Goal: Task Accomplishment & Management: Use online tool/utility

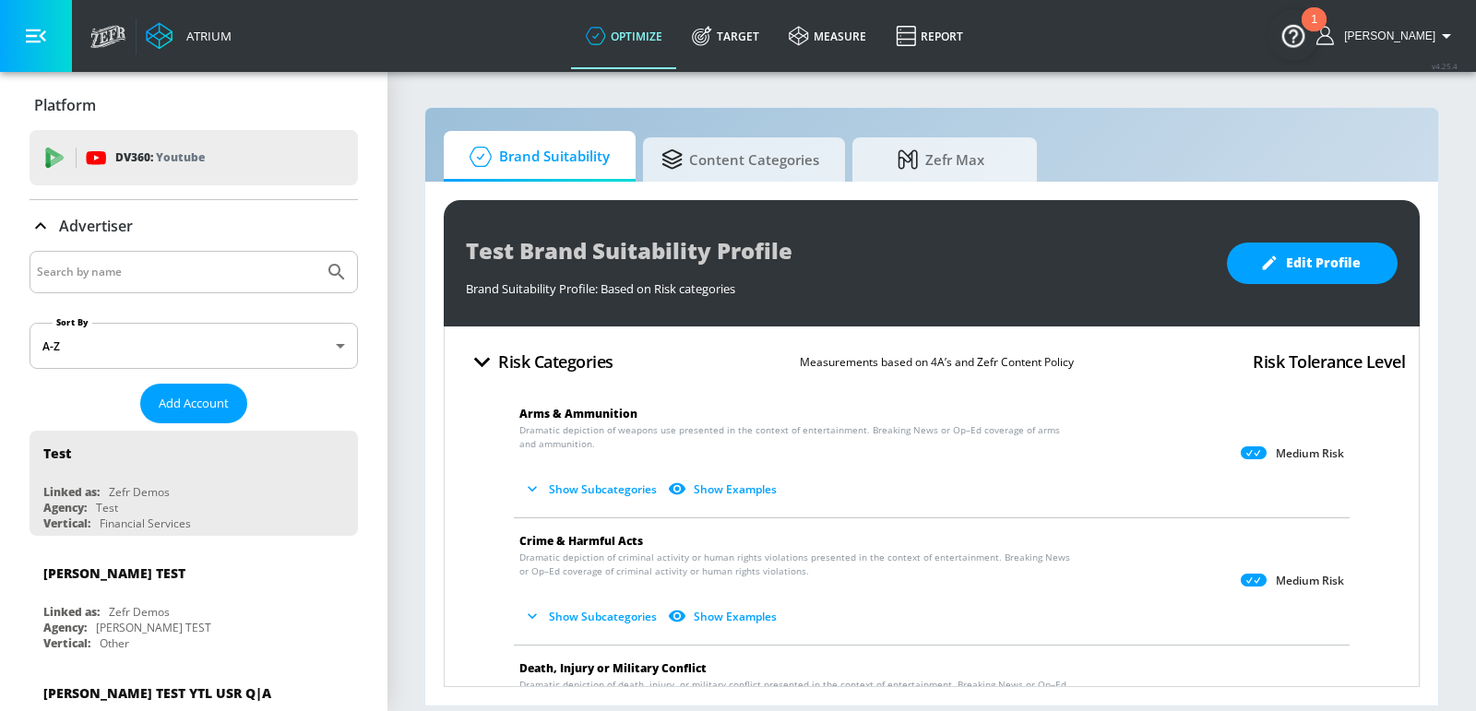
click at [204, 277] on input "Search by name" at bounding box center [177, 272] width 280 height 24
type input "[GEOGRAPHIC_DATA]"
click at [316, 252] on button "Submit Search" at bounding box center [336, 272] width 41 height 41
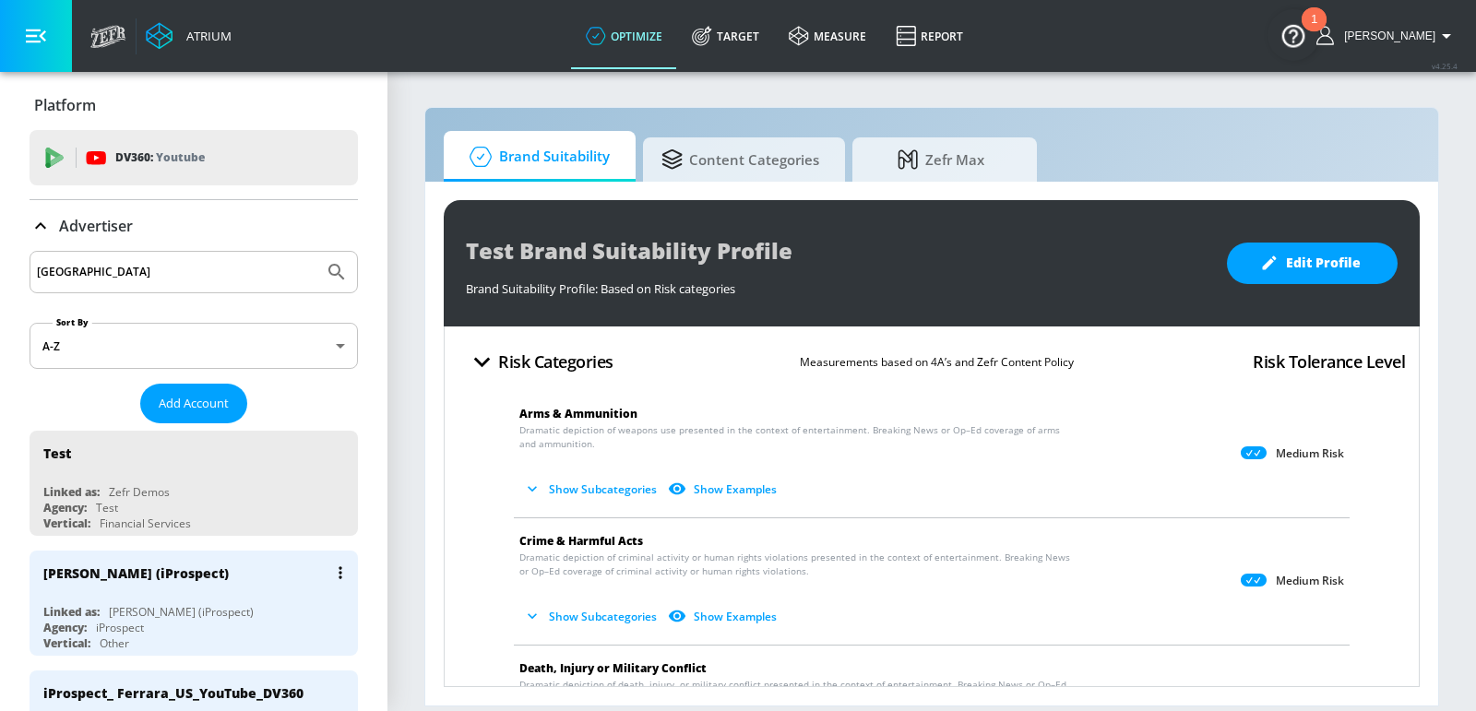
click at [151, 600] on div "[PERSON_NAME] (iProspect) Linked as: [PERSON_NAME] (iProspect) Agency: iProspec…" at bounding box center [194, 603] width 328 height 105
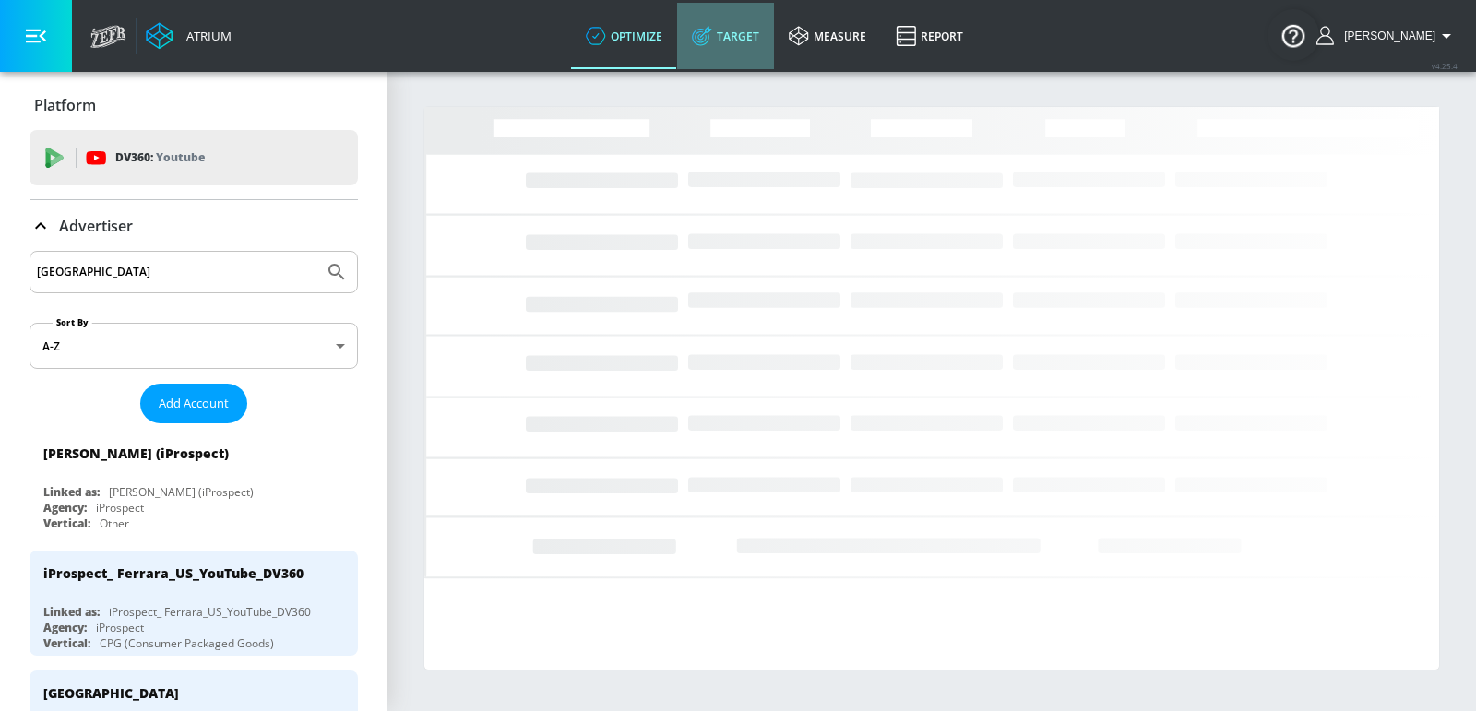
click at [730, 55] on link "Target" at bounding box center [725, 36] width 97 height 66
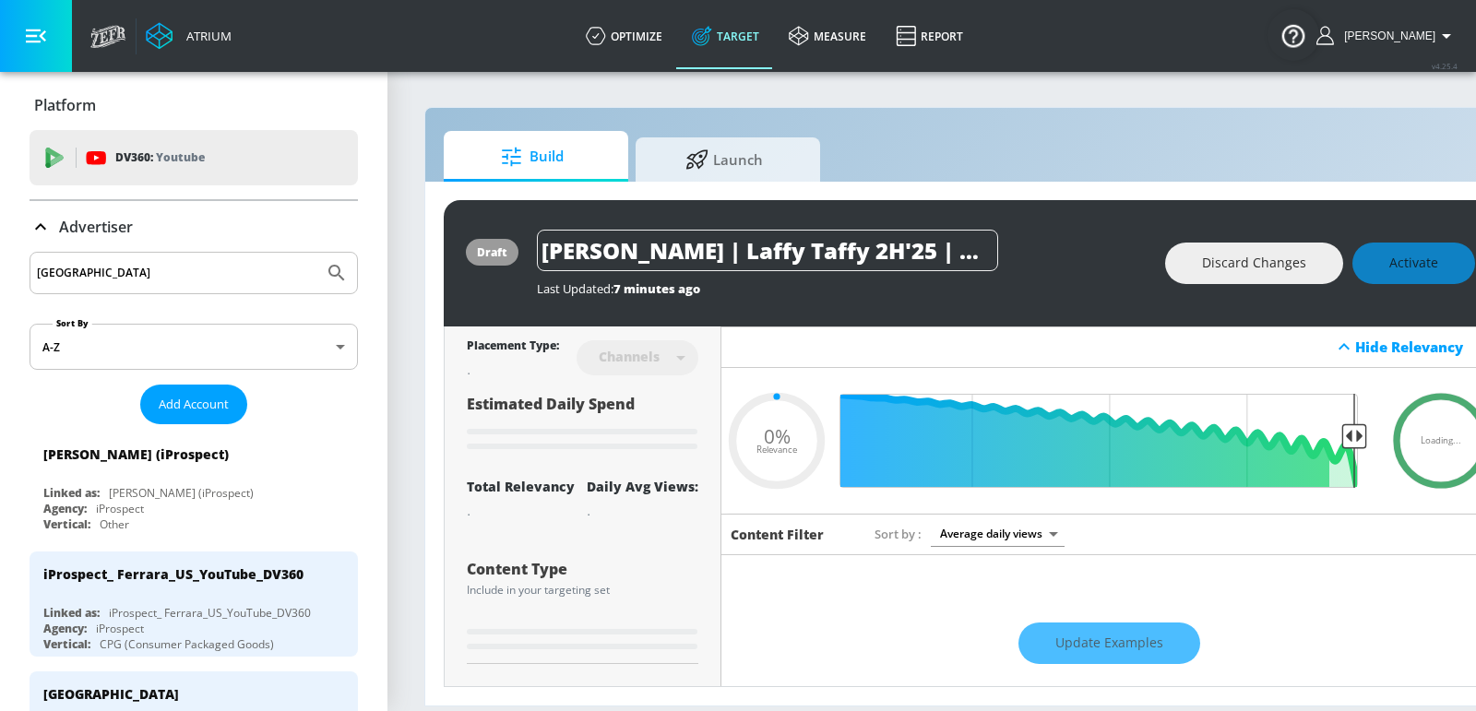
type input "0.05"
click at [737, 151] on span "Launch" at bounding box center [724, 157] width 140 height 44
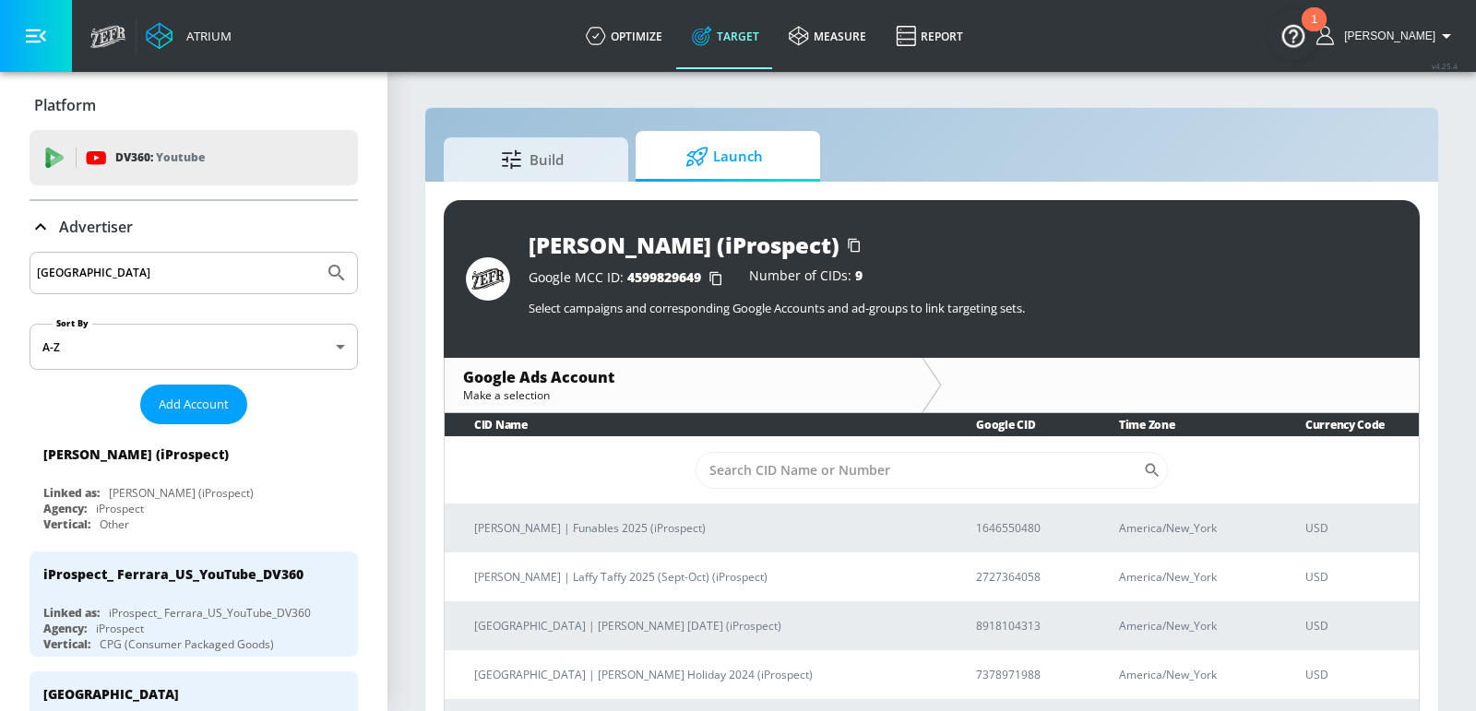
click at [864, 461] on input "Sort By" at bounding box center [919, 470] width 447 height 37
paste input "2727364058"
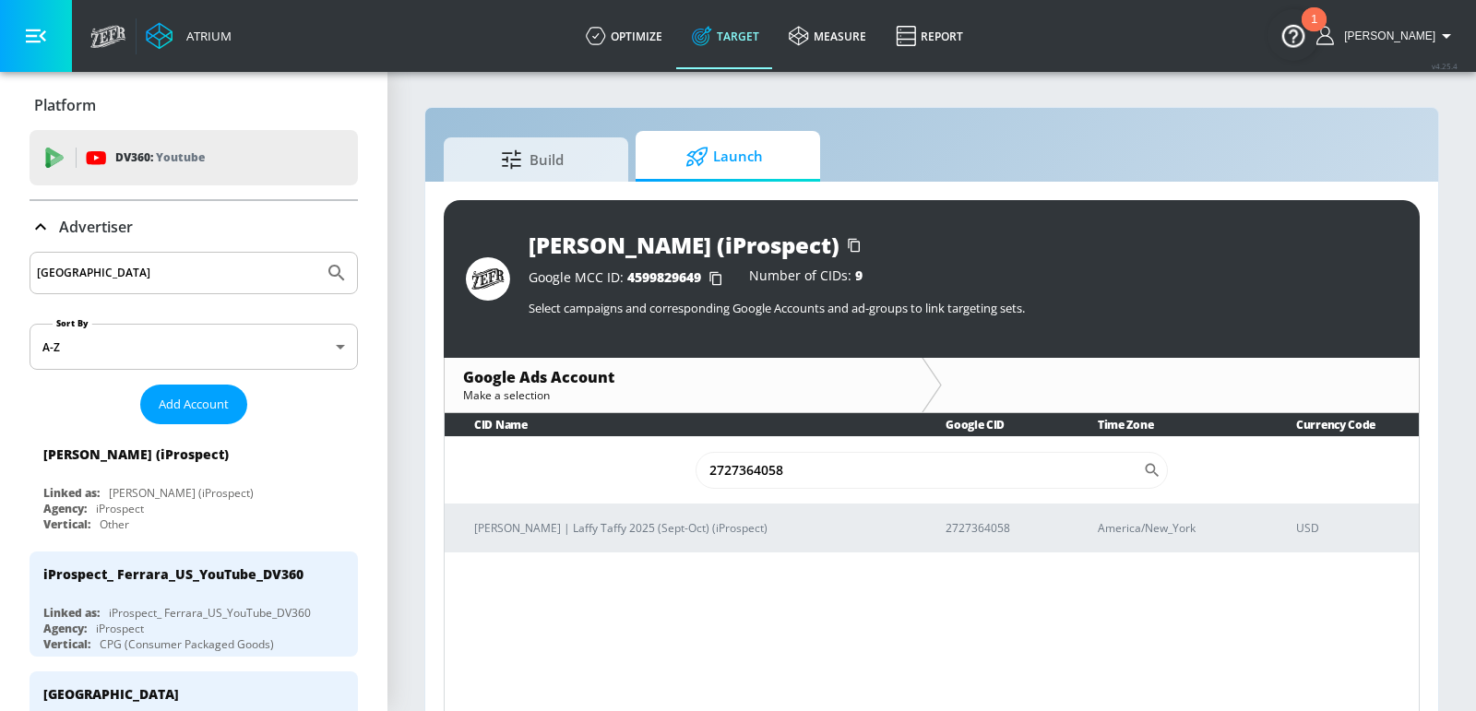
type input "2727364058"
click at [644, 507] on td "[PERSON_NAME] | Laffy Taffy 2025 (Sept-Oct) (iProspect)" at bounding box center [680, 528] width 471 height 49
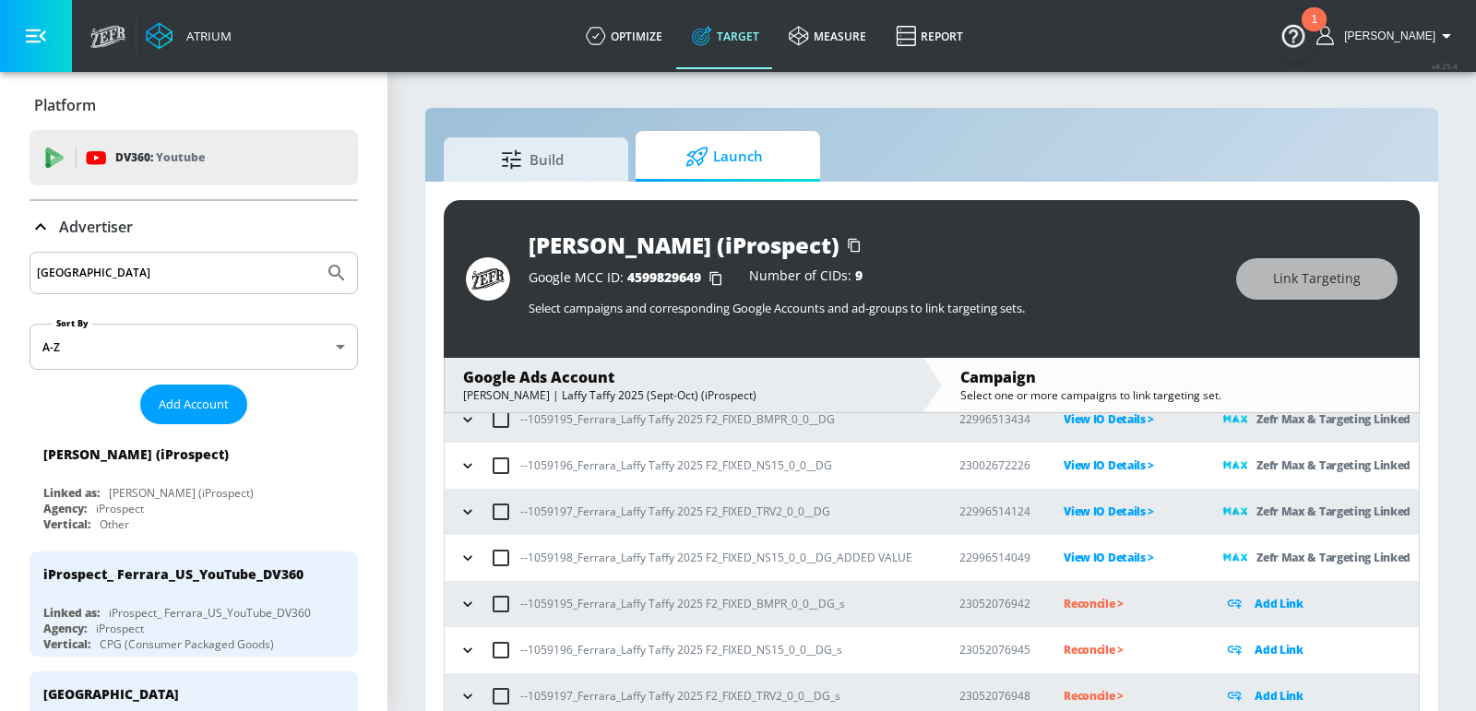
scroll to position [25, 0]
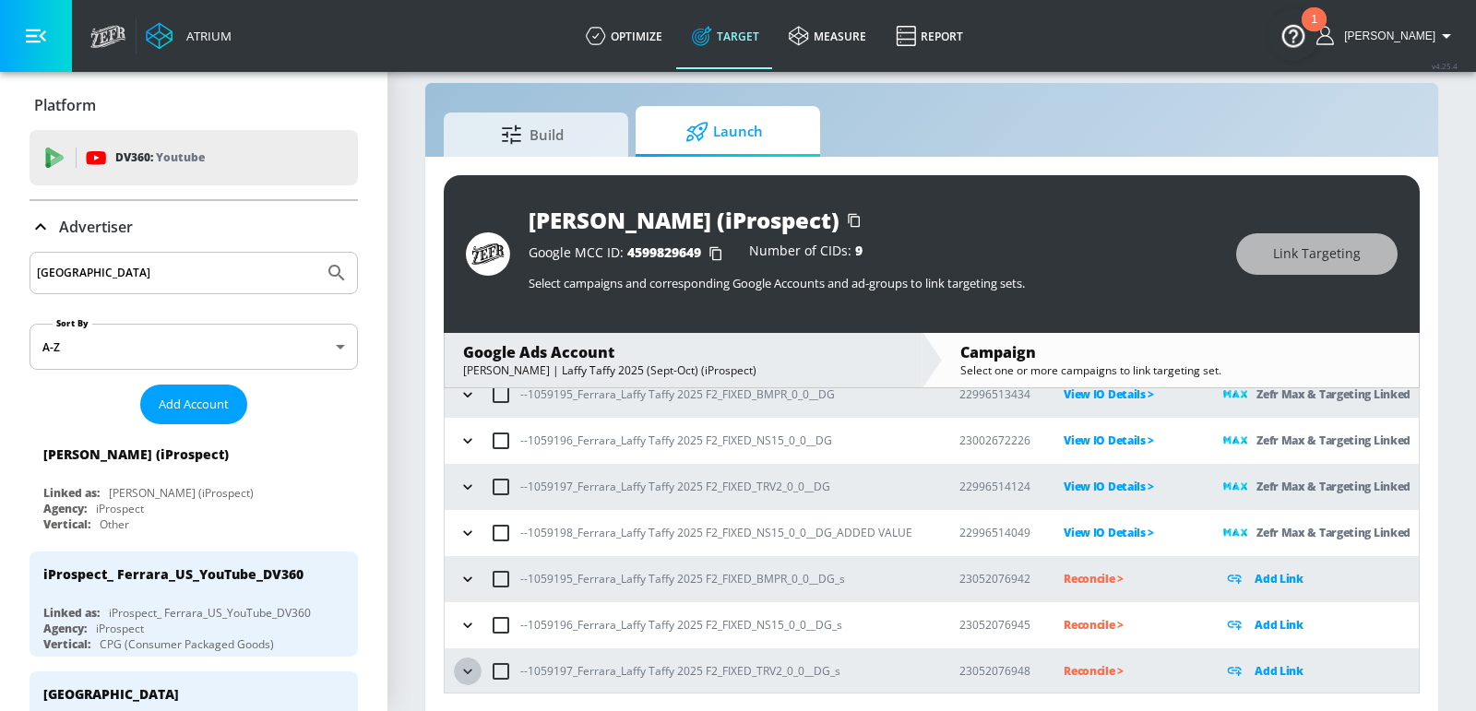
click at [462, 669] on icon "button" at bounding box center [467, 671] width 18 height 18
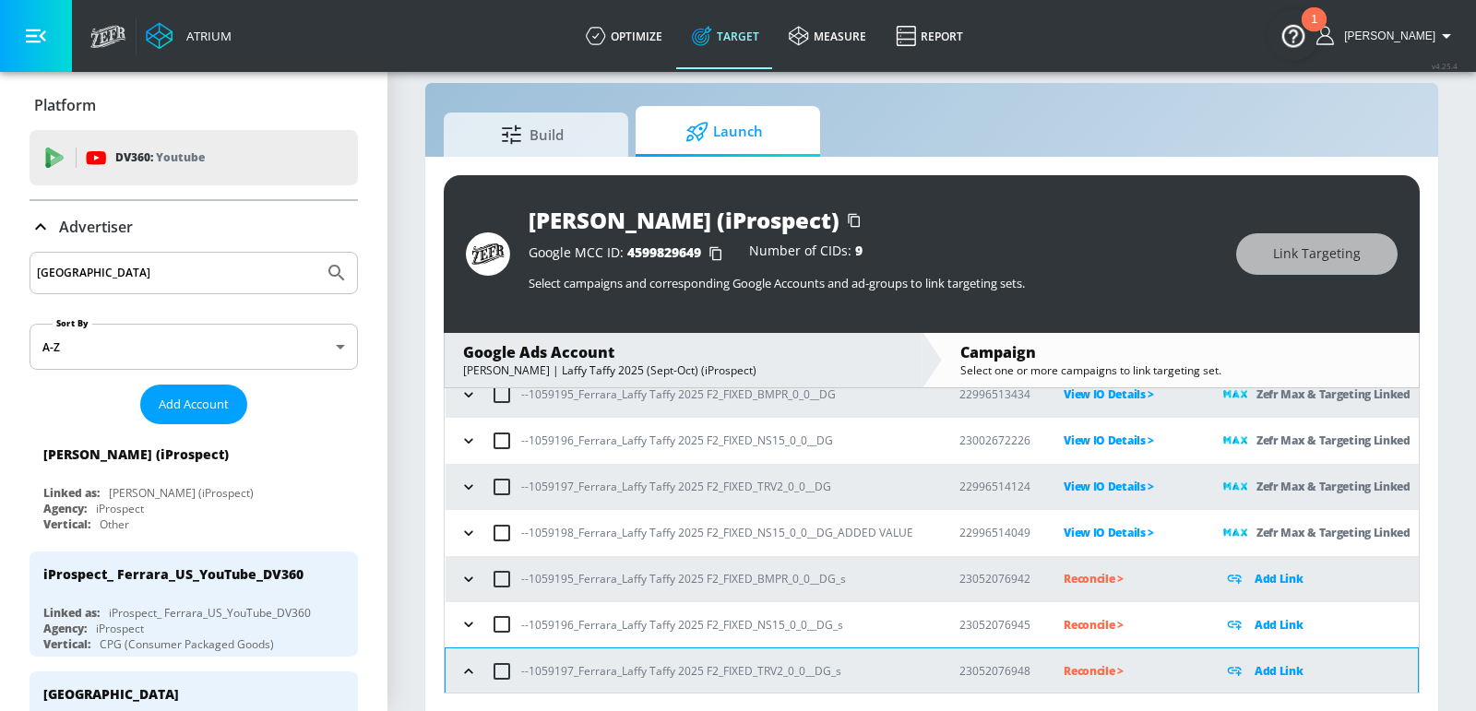
scroll to position [212, 0]
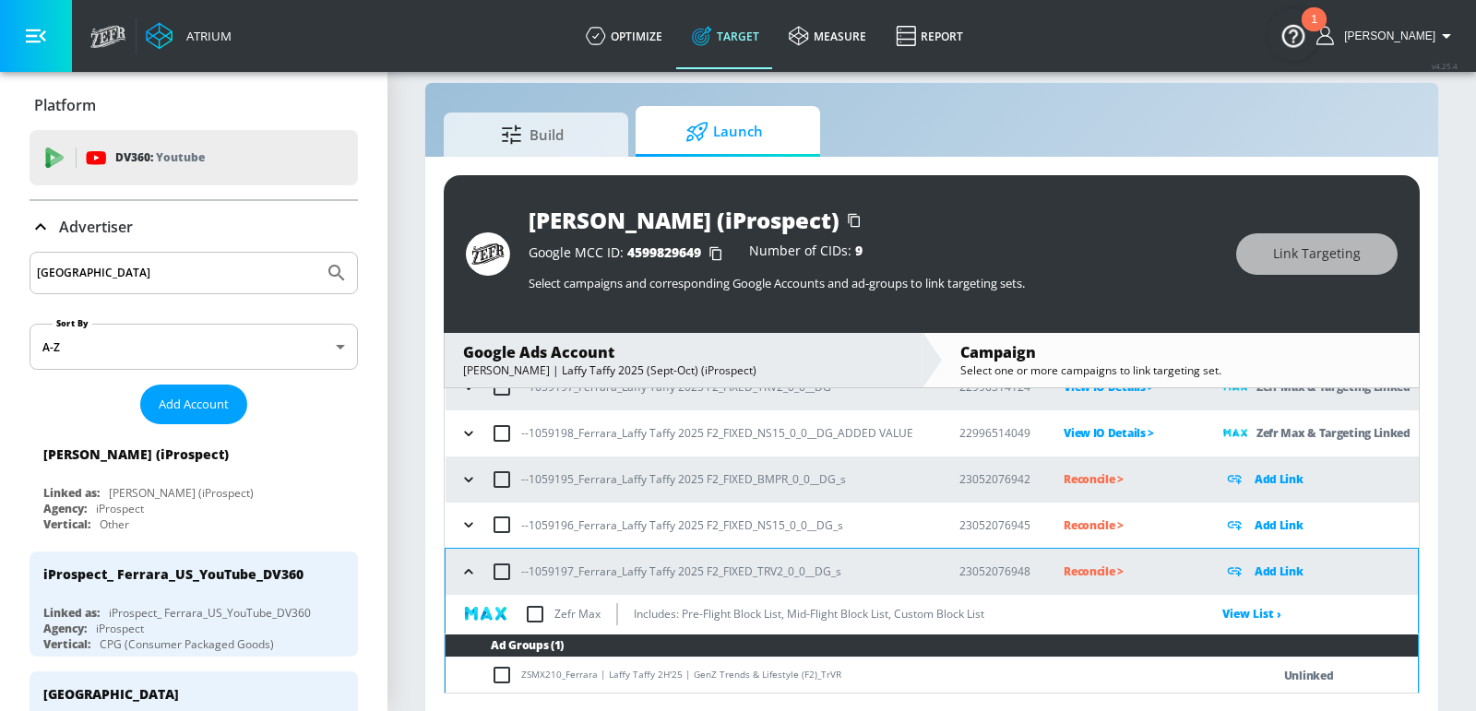
click at [530, 621] on input "checkbox" at bounding box center [535, 614] width 39 height 39
checkbox input "true"
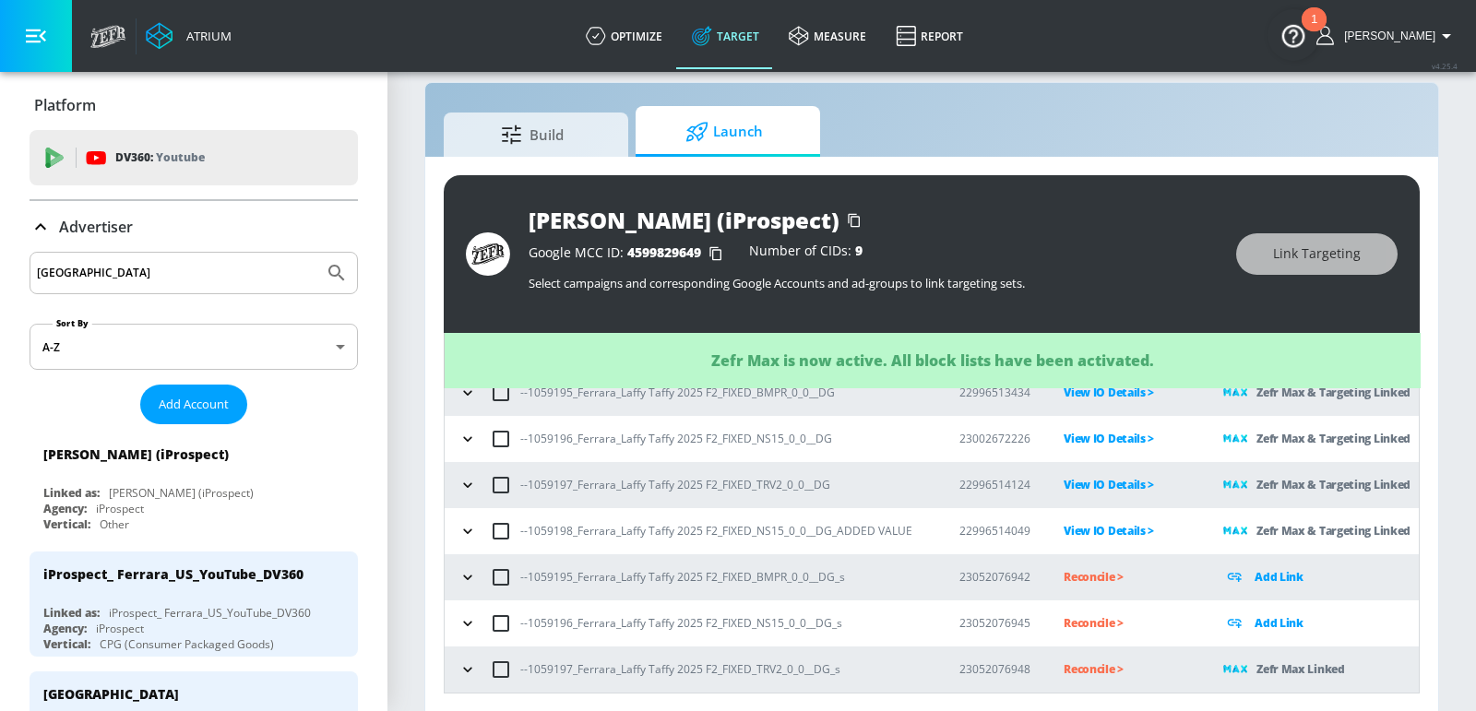
scroll to position [113, 0]
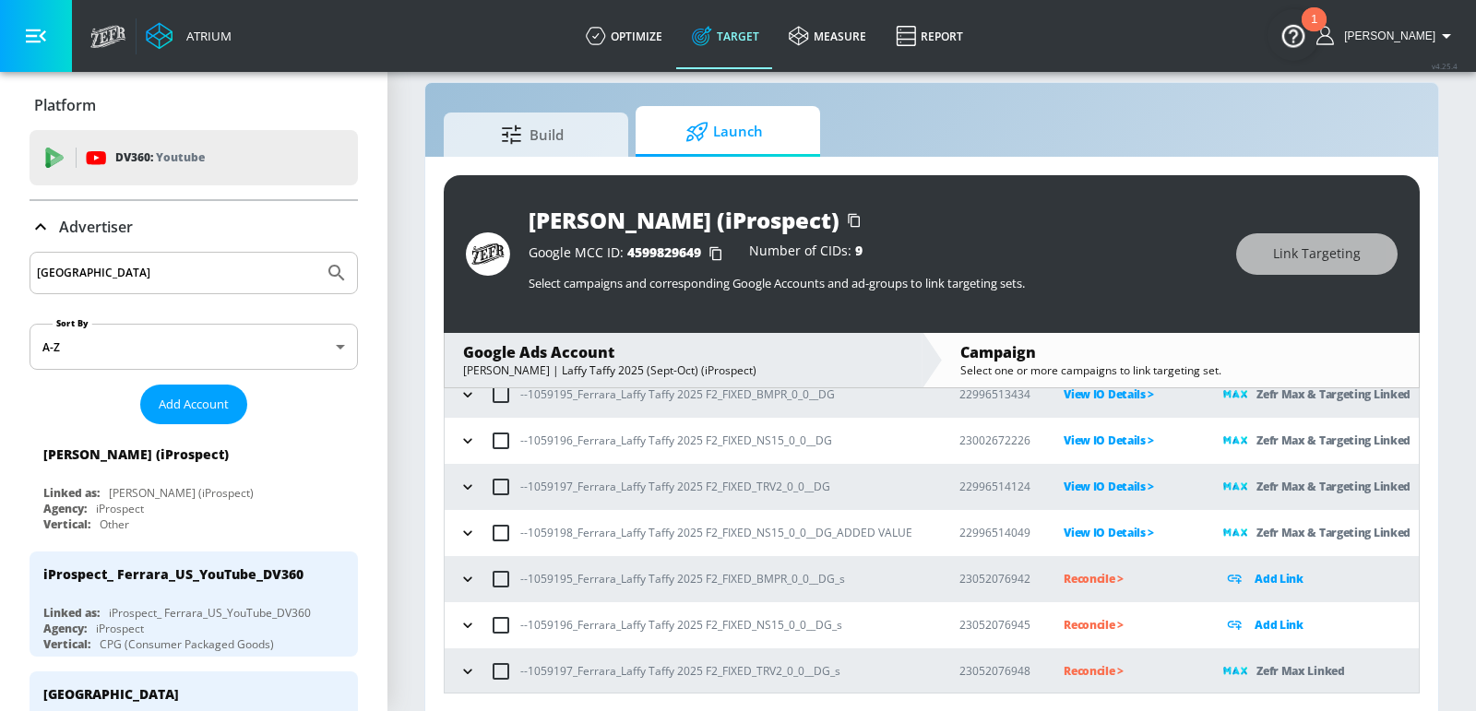
click at [463, 623] on icon "button" at bounding box center [467, 625] width 18 height 18
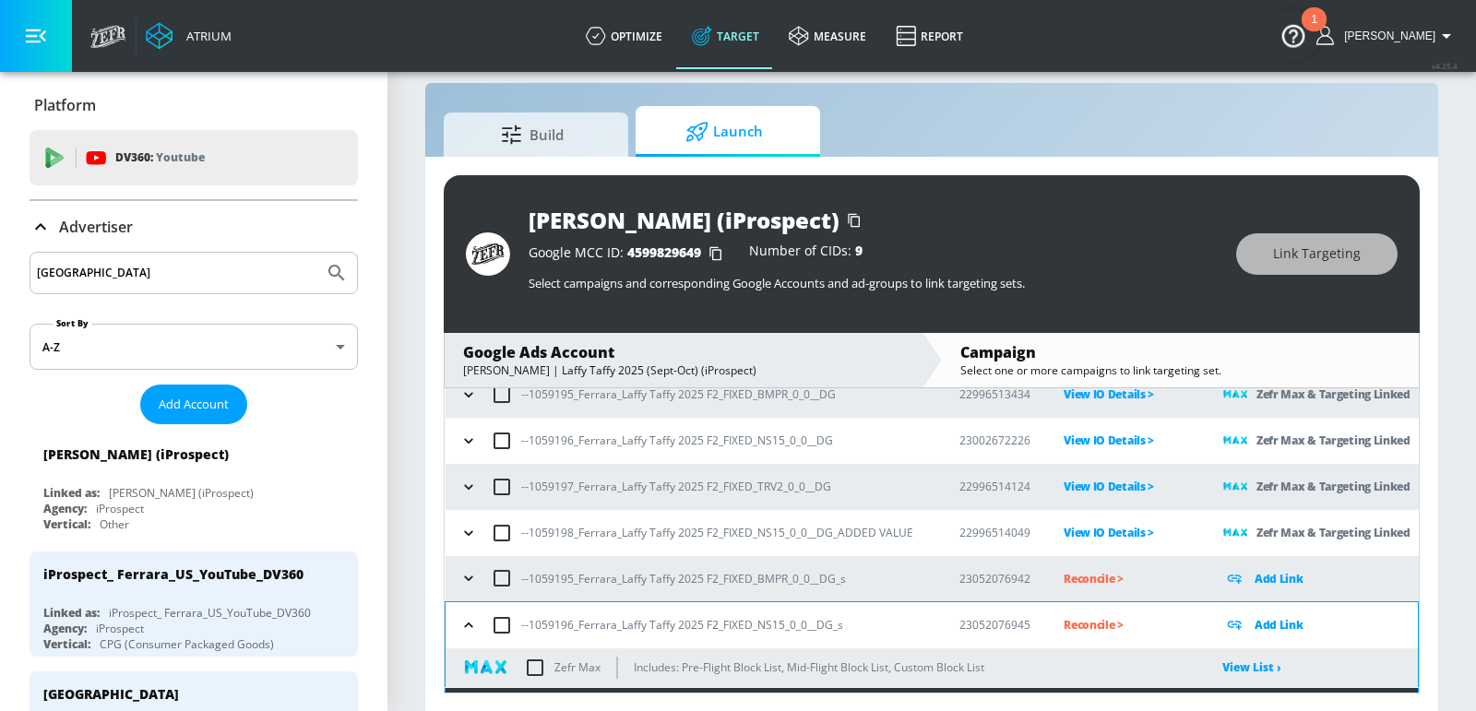
click at [463, 623] on icon "button" at bounding box center [468, 625] width 18 height 18
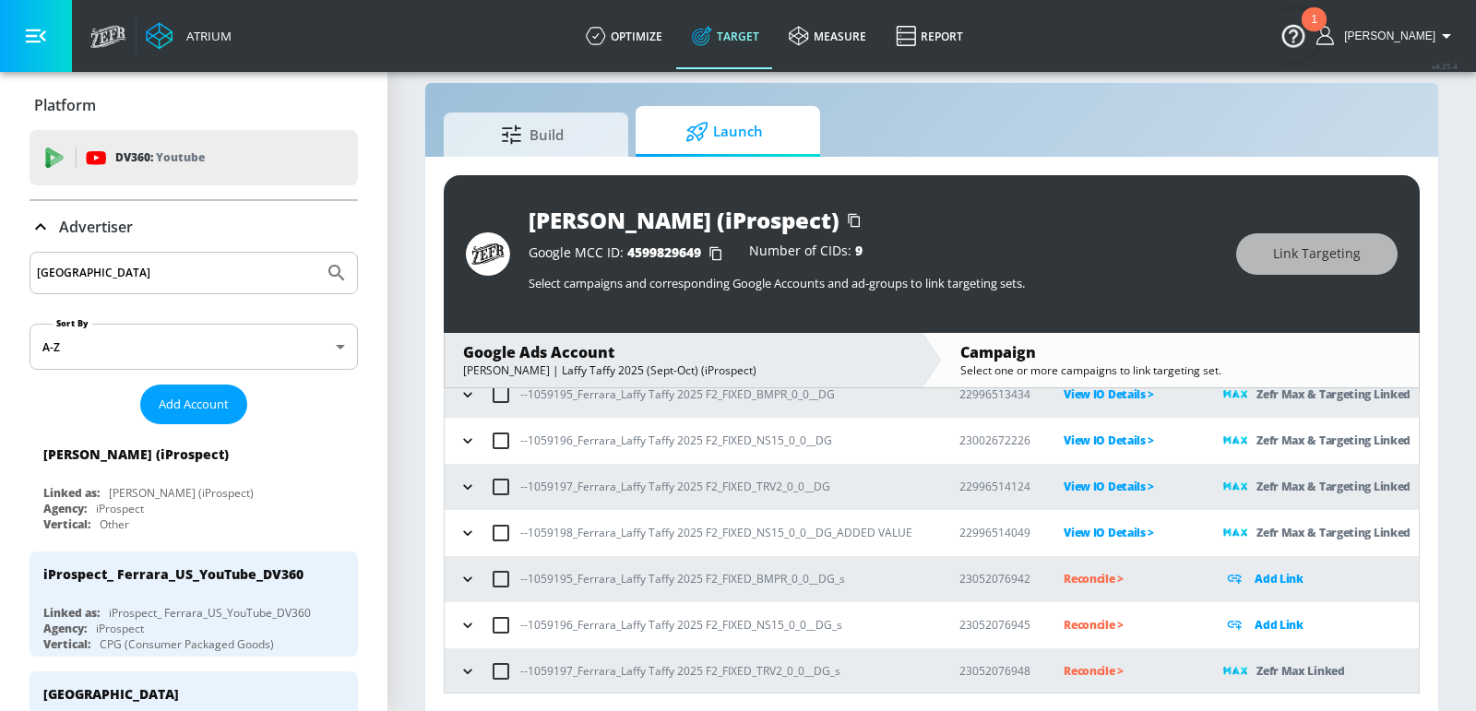
click at [1074, 663] on p "Reconcile >" at bounding box center [1129, 670] width 130 height 21
drag, startPoint x: 738, startPoint y: 664, endPoint x: 544, endPoint y: 667, distance: 193.7
click at [544, 667] on p "--1059197_Ferrara_Laffy Taffy 2025 F2_FIXED_TRV2_0_0__DG_s" at bounding box center [680, 670] width 320 height 19
copy p "9197_Ferrara_Laffy Taffy 2025 F2_FIXE"
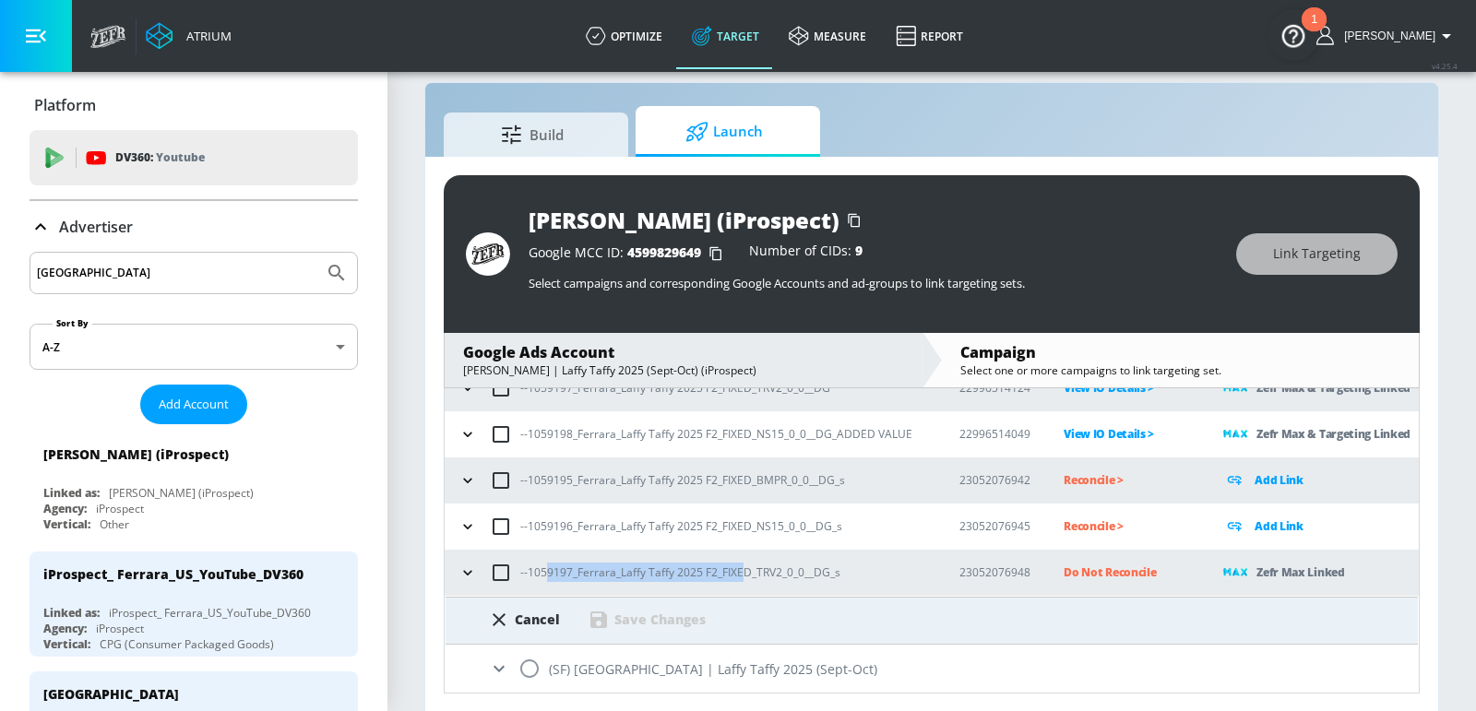
click at [526, 660] on input "radio" at bounding box center [529, 668] width 39 height 39
radio input "true"
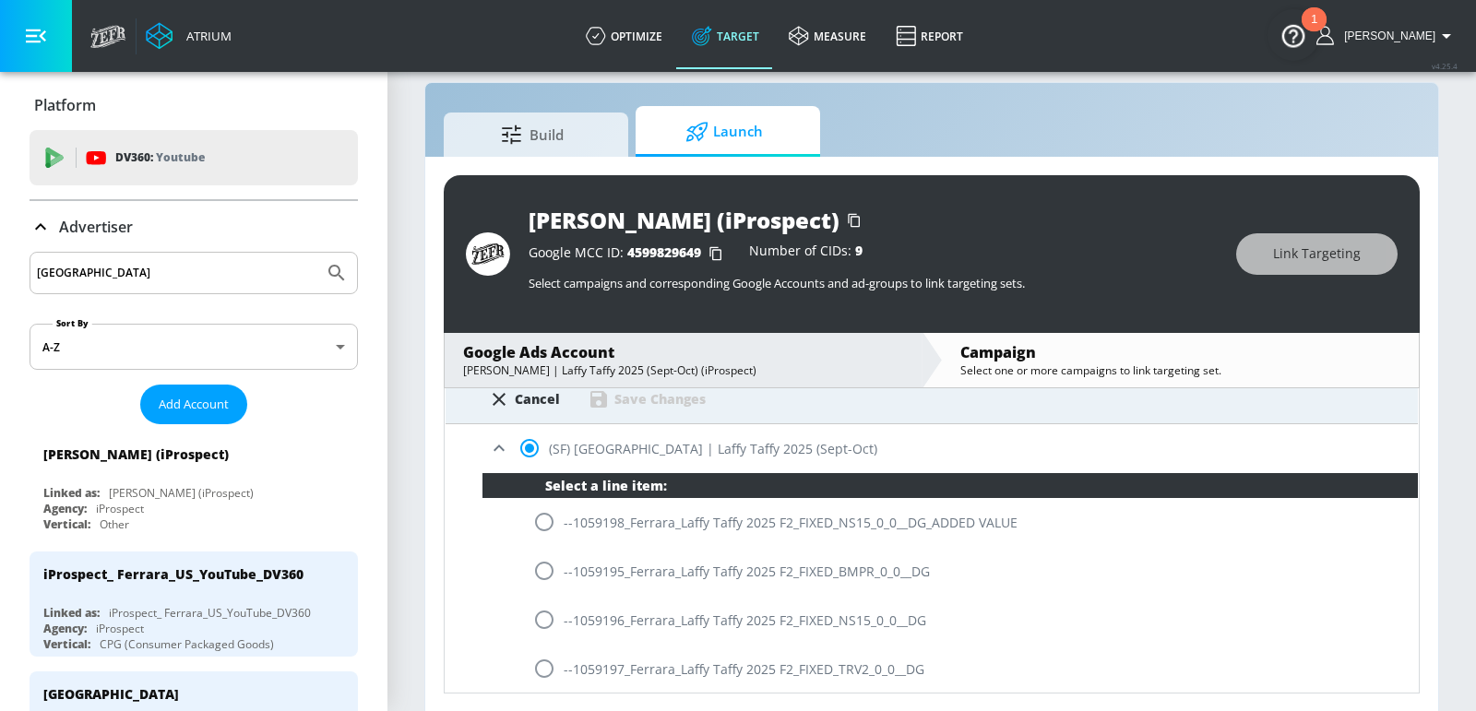
click at [537, 671] on input "radio" at bounding box center [544, 668] width 39 height 39
radio input "true"
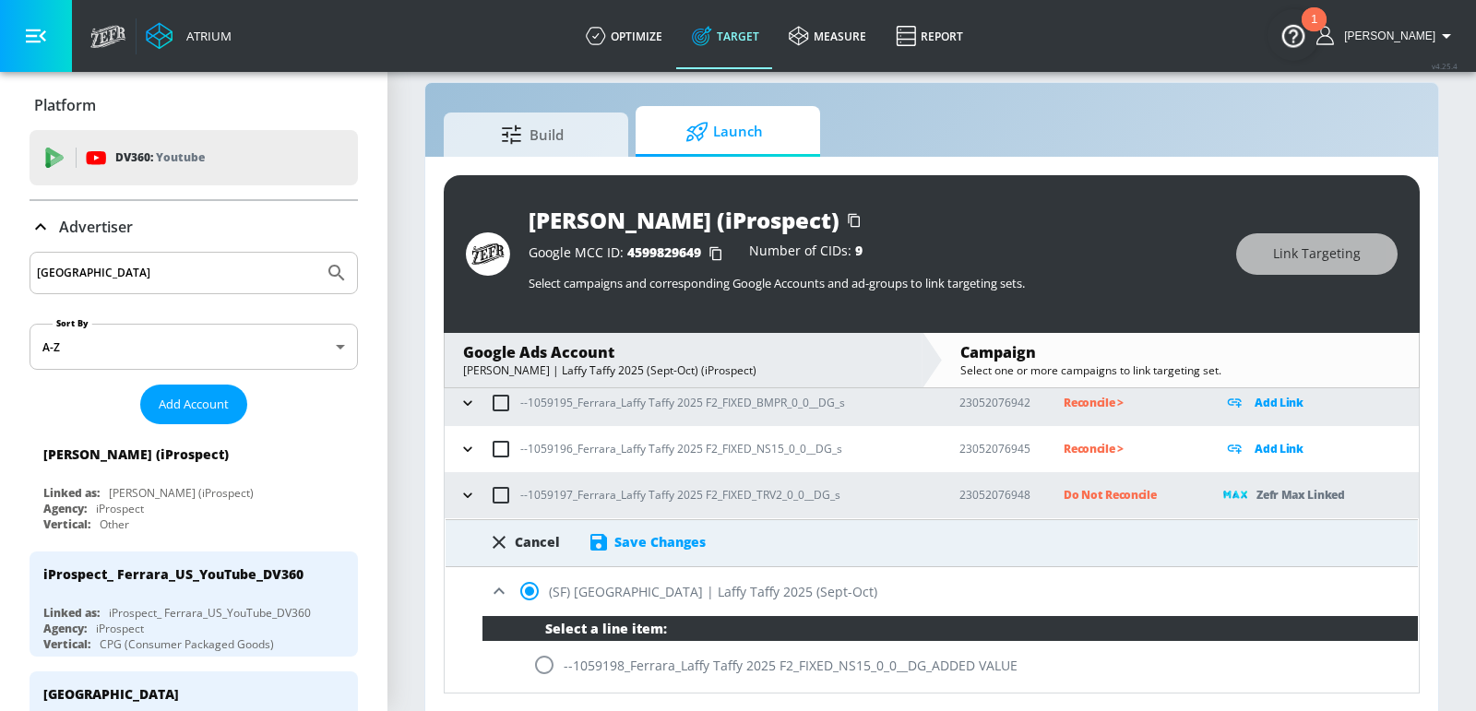
click at [662, 548] on div "Save Changes" at bounding box center [647, 542] width 118 height 22
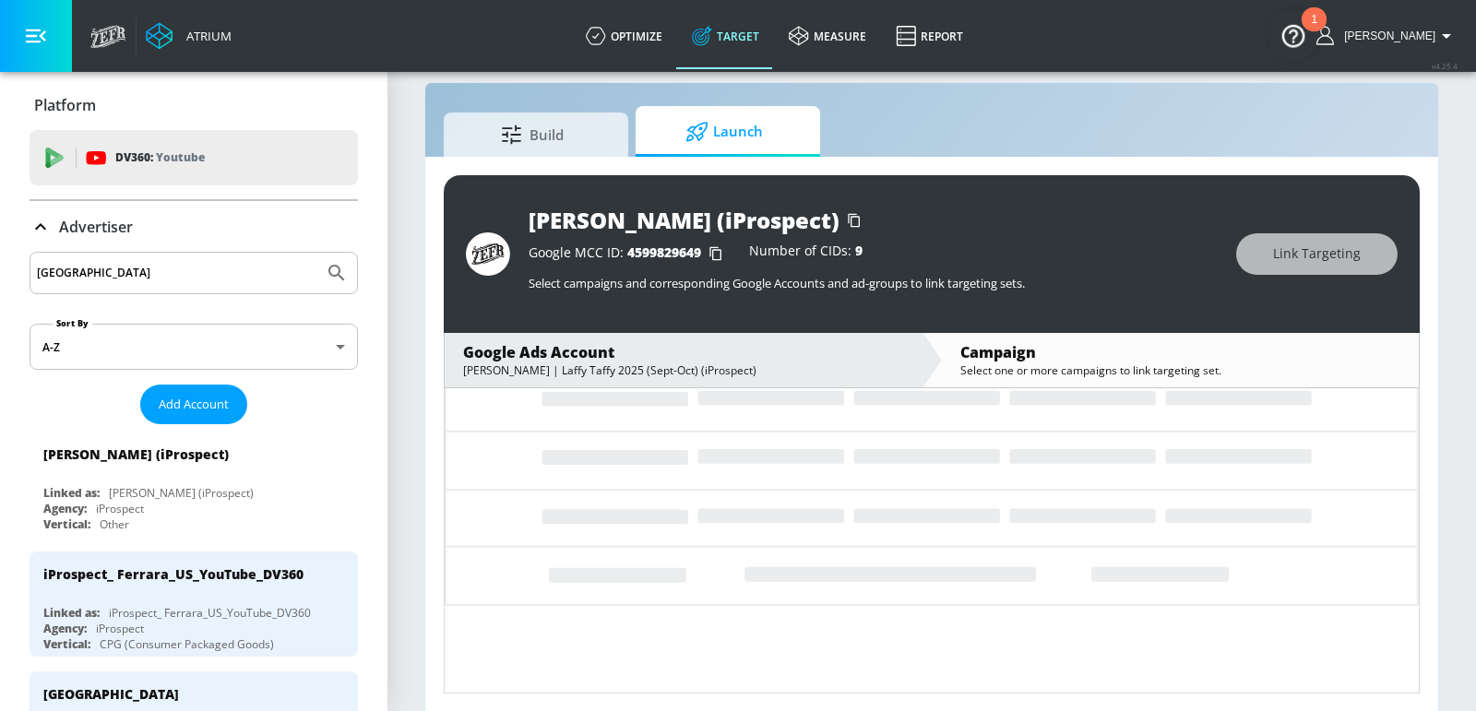
scroll to position [113, 0]
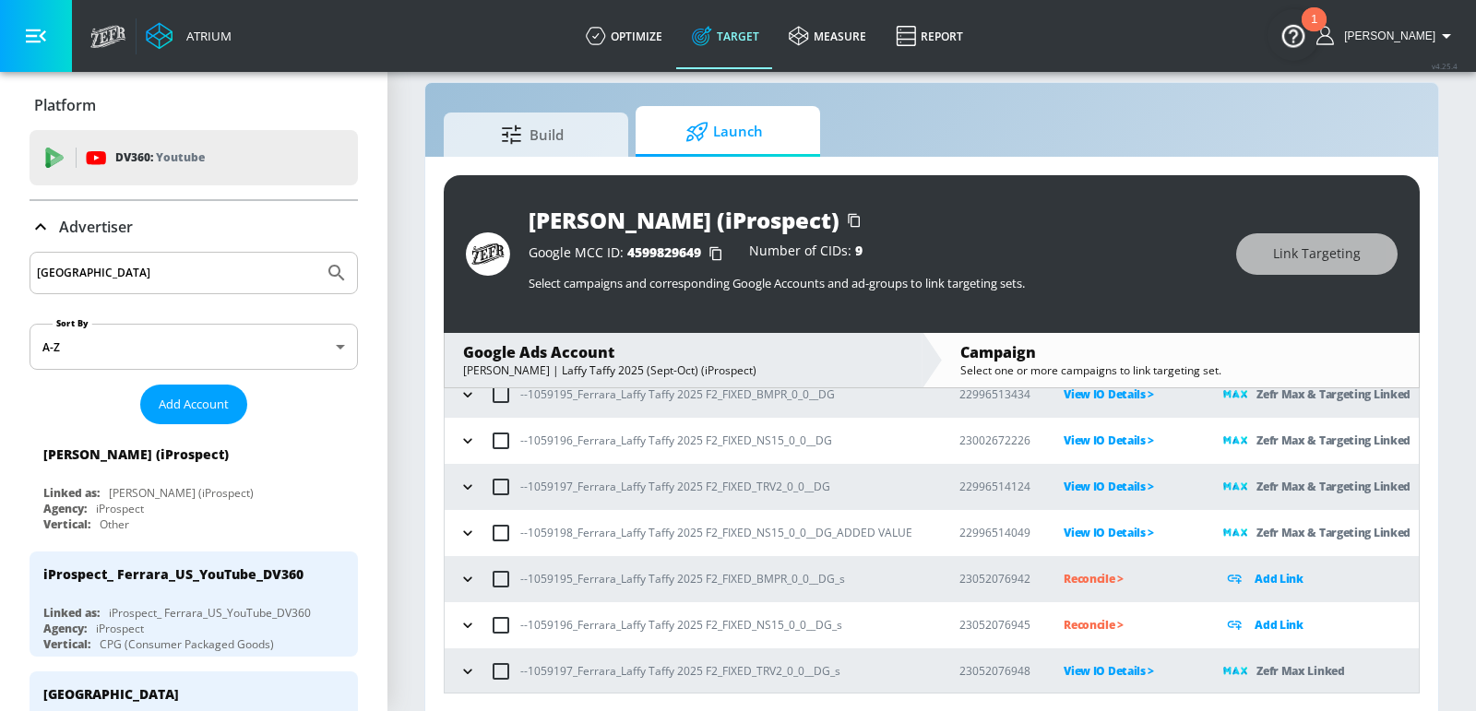
click at [460, 622] on icon "button" at bounding box center [467, 625] width 18 height 18
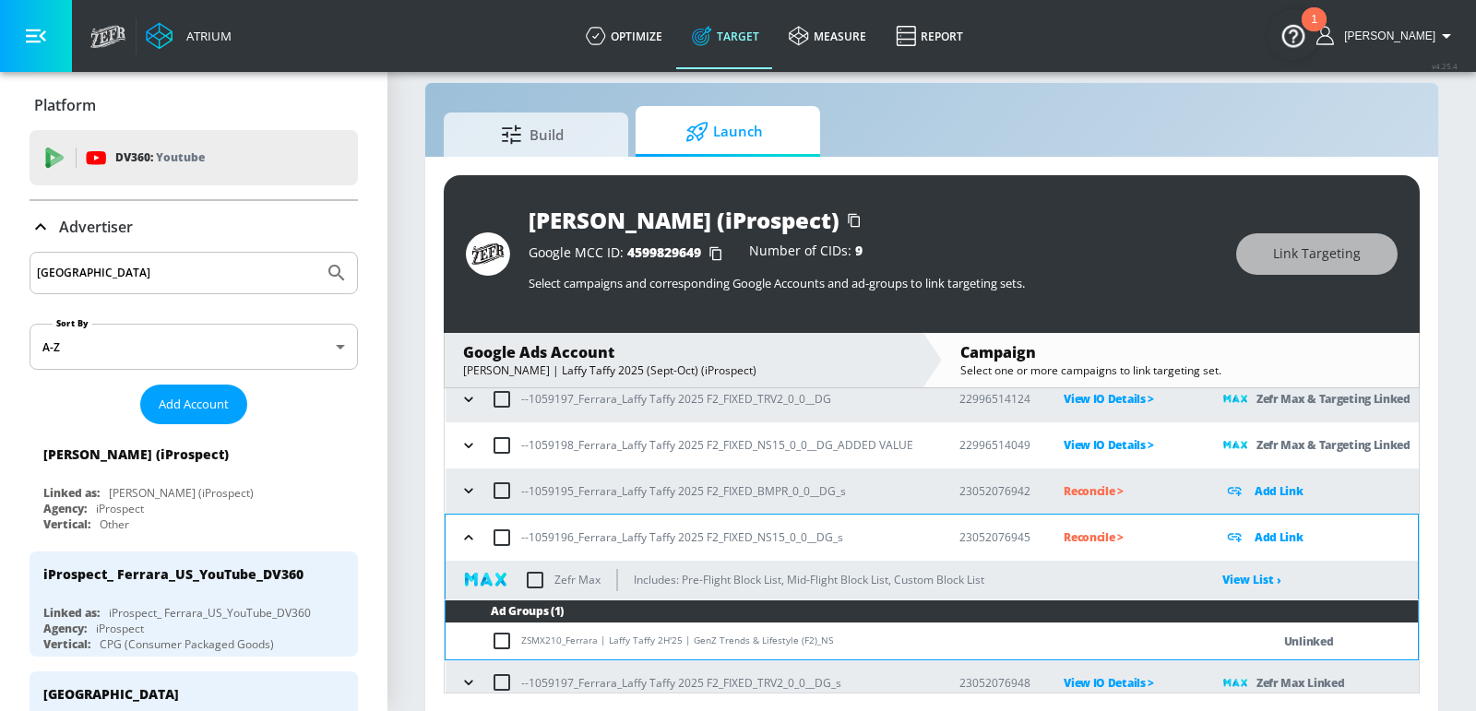
scroll to position [211, 0]
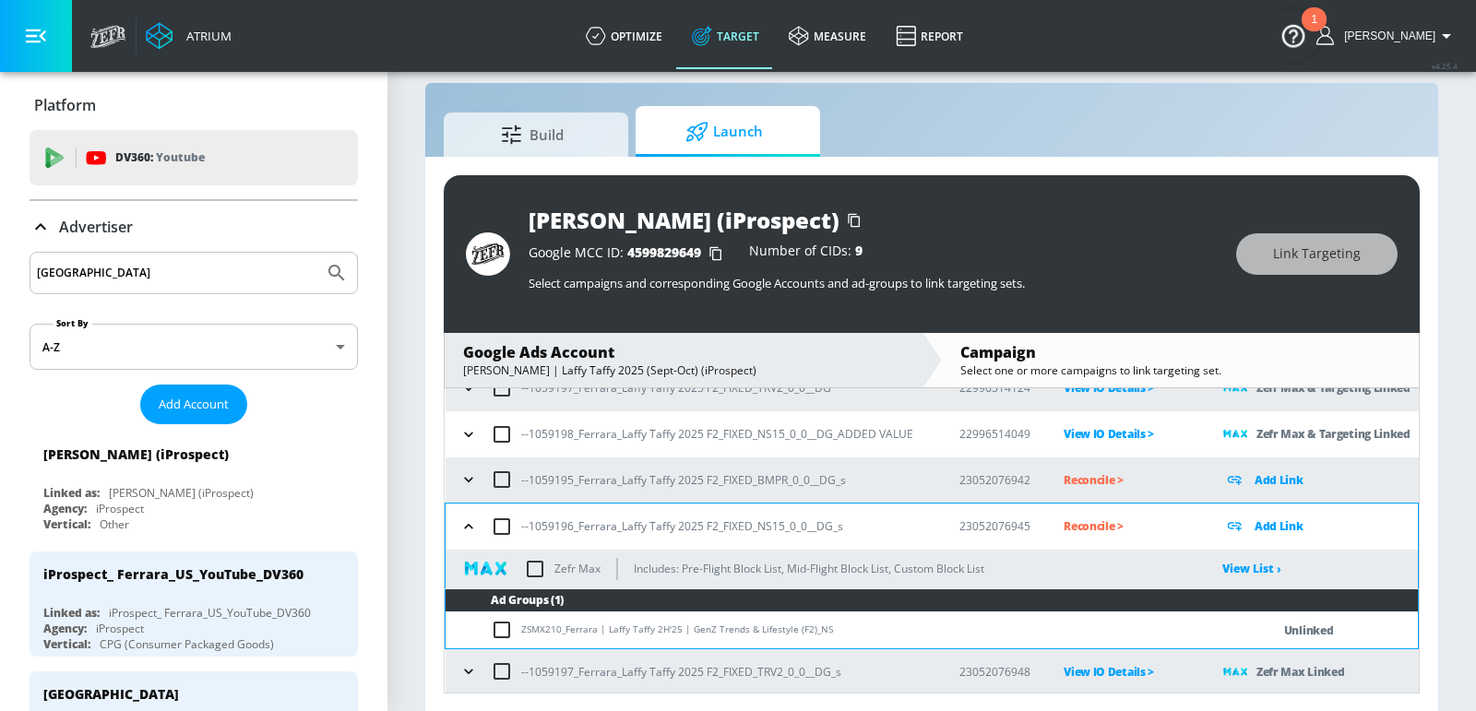
click at [529, 575] on input "checkbox" at bounding box center [535, 569] width 39 height 39
checkbox input "true"
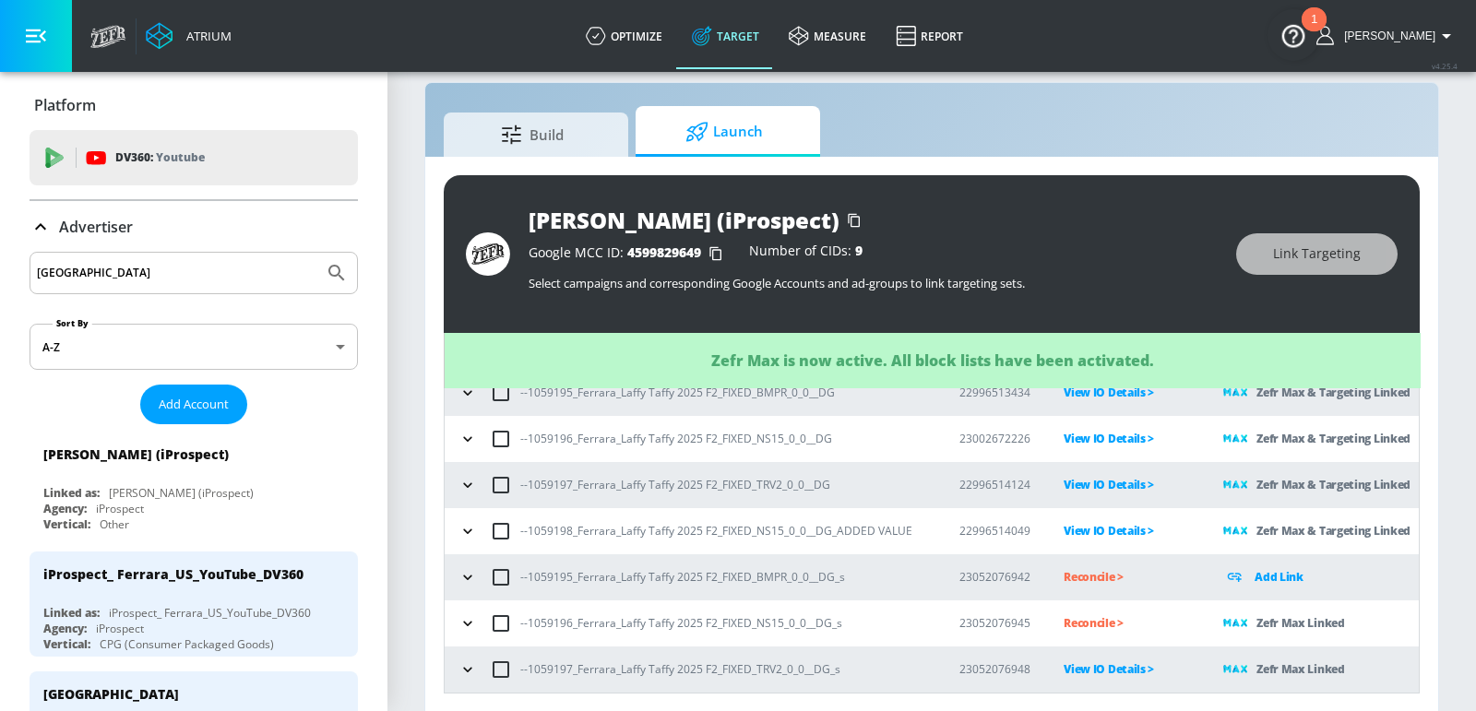
scroll to position [113, 0]
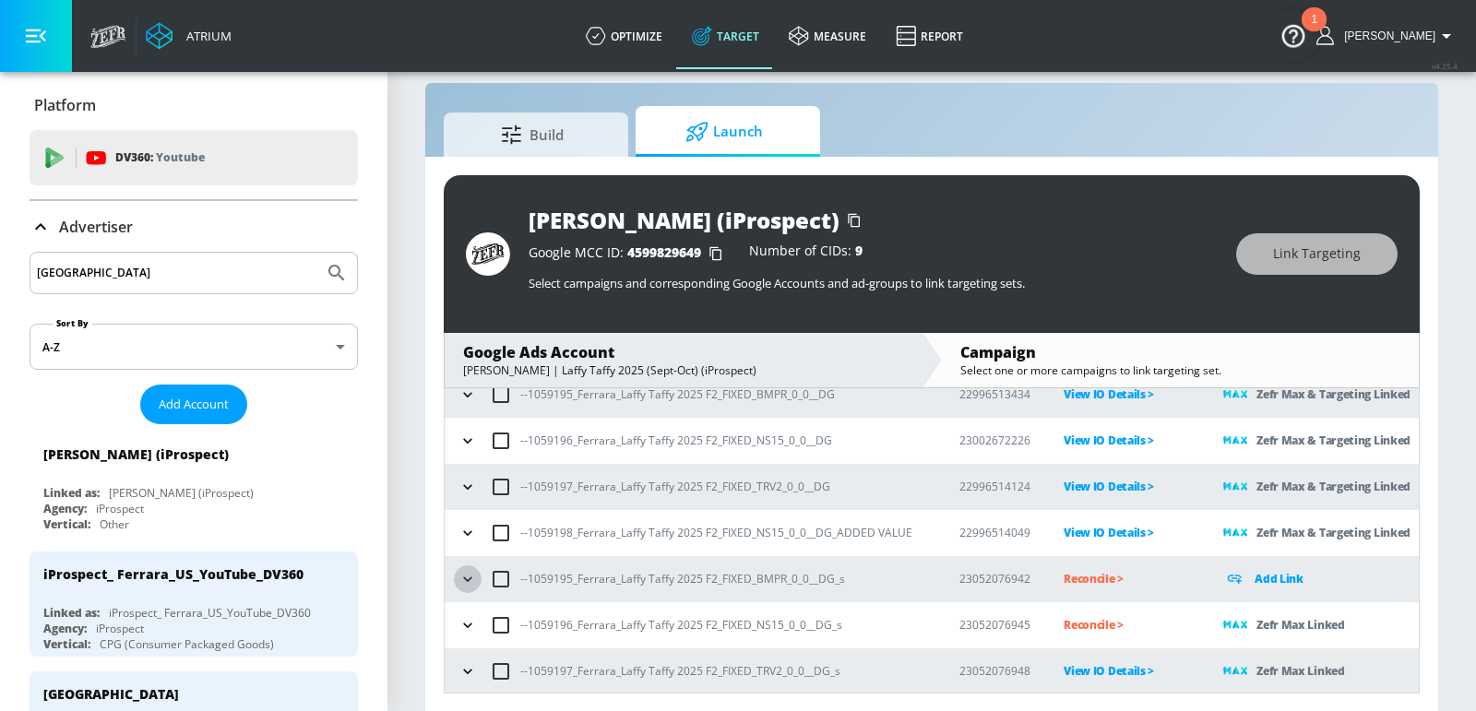
click at [463, 577] on icon "button" at bounding box center [467, 579] width 18 height 18
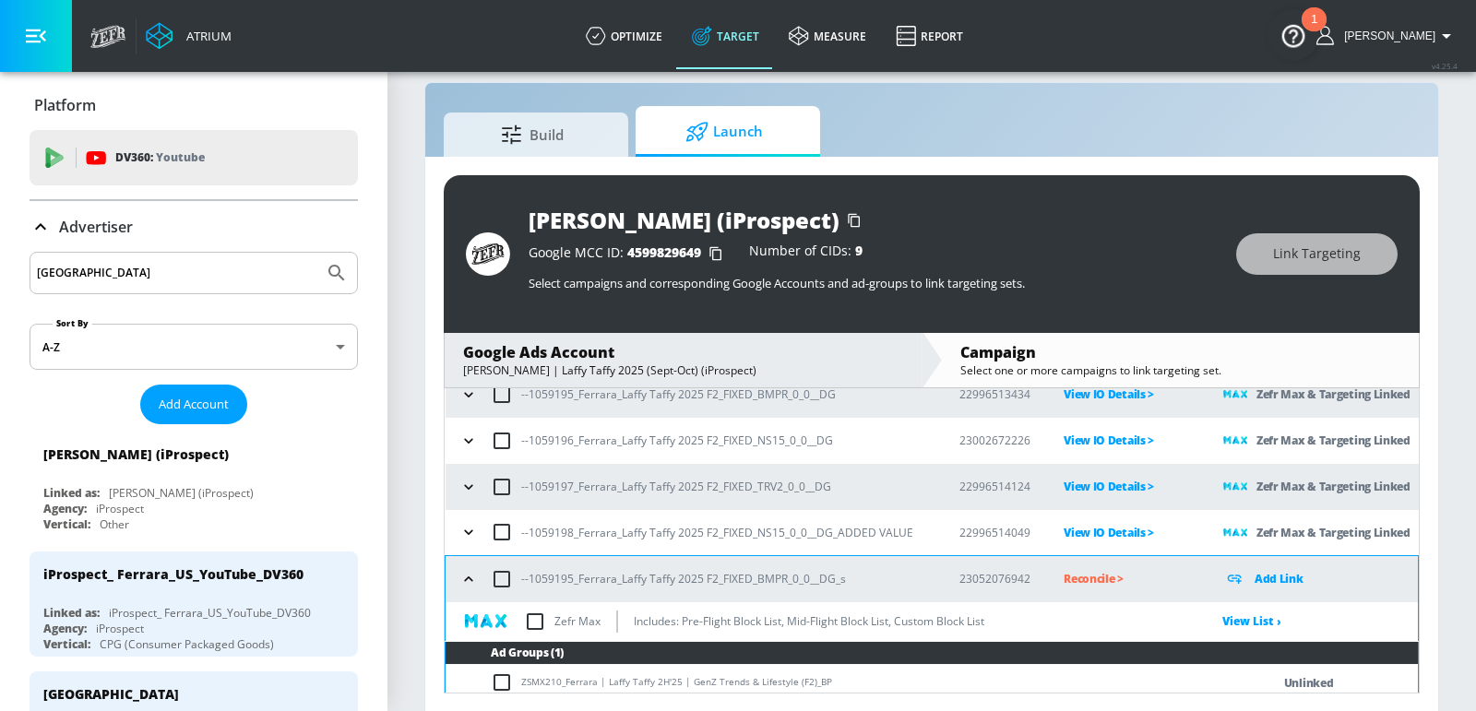
click at [535, 624] on input "checkbox" at bounding box center [535, 621] width 39 height 39
checkbox input "true"
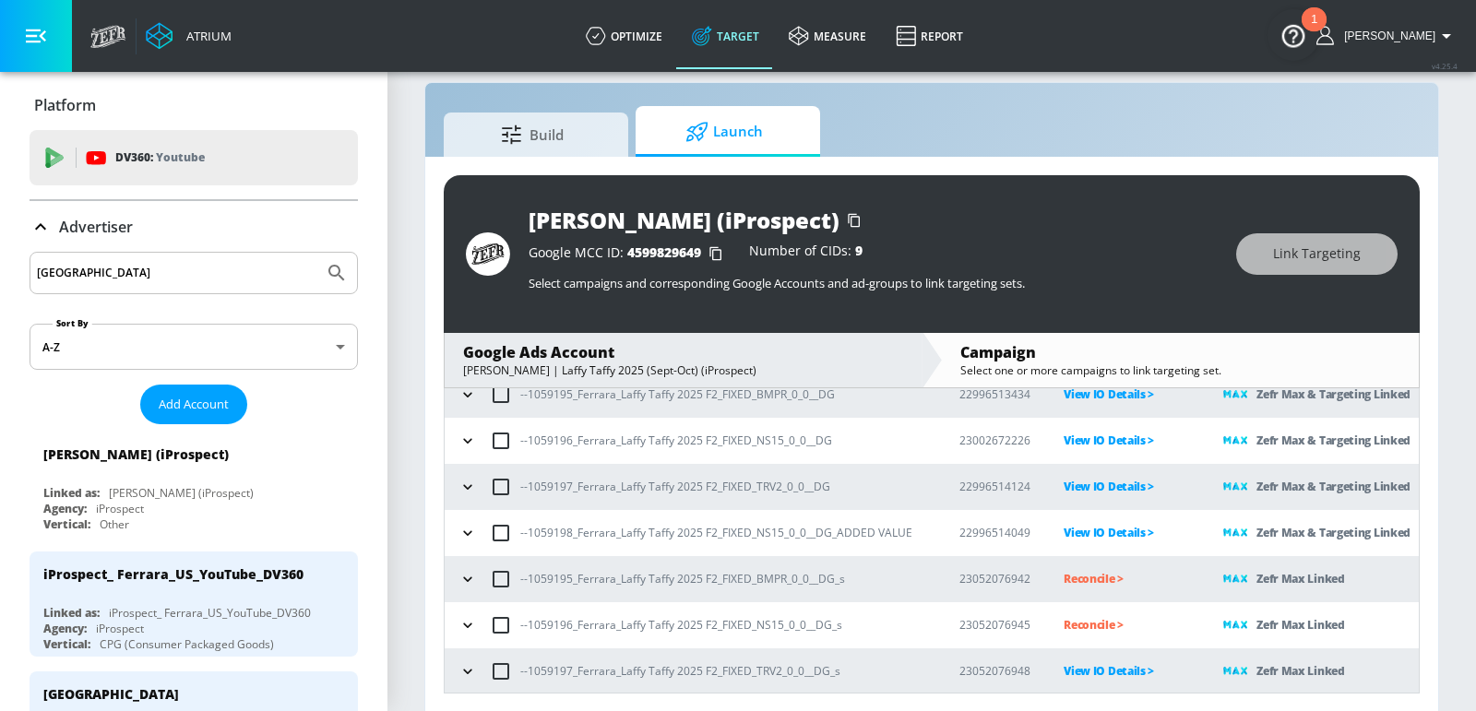
click at [1103, 627] on p "Reconcile >" at bounding box center [1129, 624] width 130 height 21
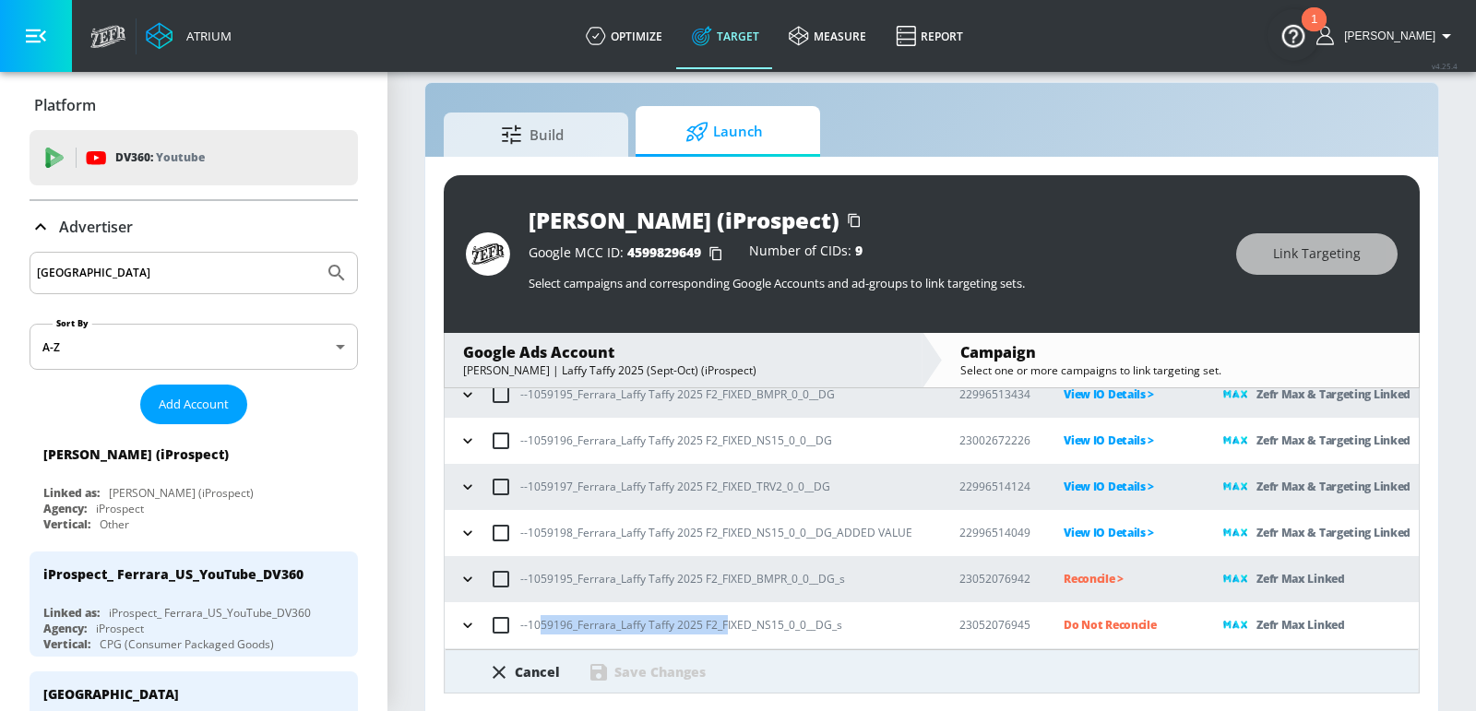
drag, startPoint x: 725, startPoint y: 619, endPoint x: 533, endPoint y: 622, distance: 191.9
click at [534, 622] on p "--1059196_Ferrara_Laffy Taffy 2025 F2_FIXED_NS15_0_0__DG_s" at bounding box center [681, 624] width 322 height 19
copy p "059196_Ferrara_Laffy Taffy 2025 F2_F"
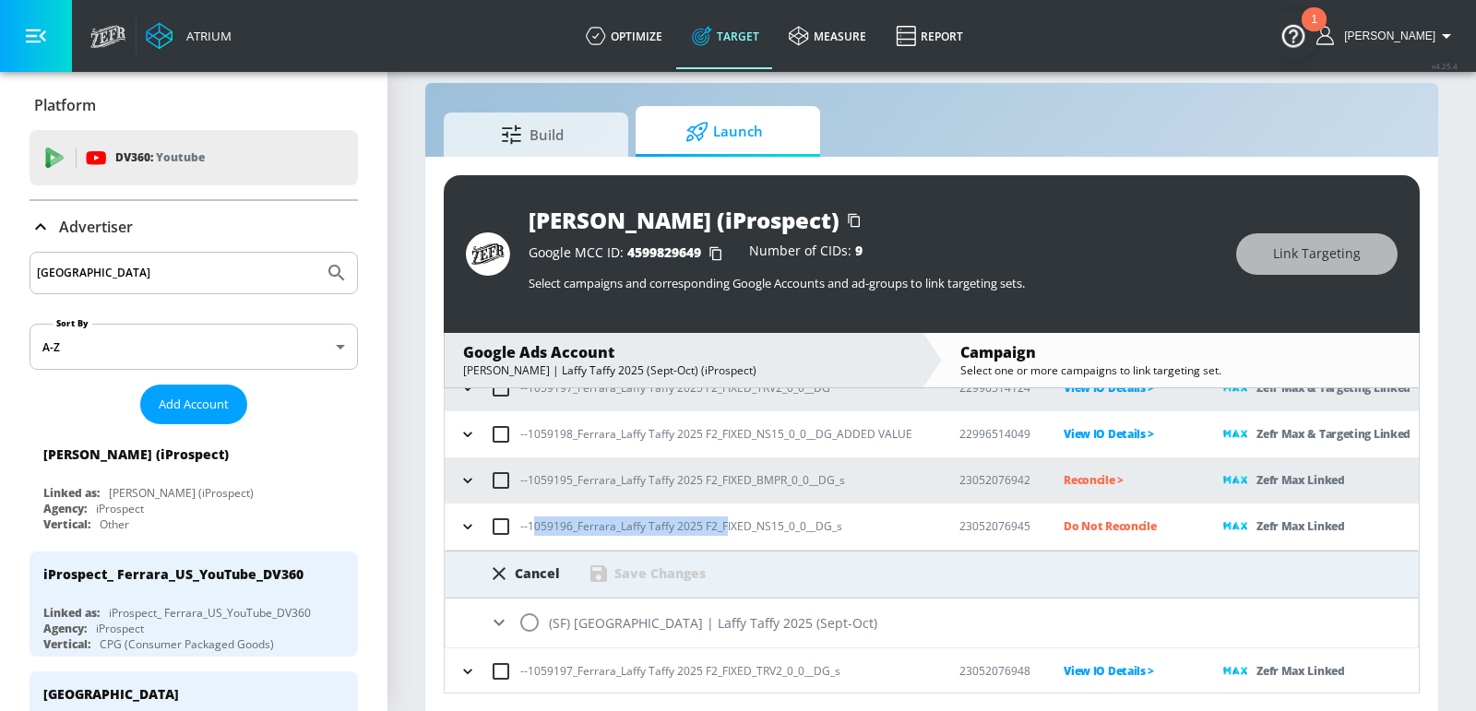
click at [533, 622] on input "radio" at bounding box center [529, 622] width 39 height 39
radio input "true"
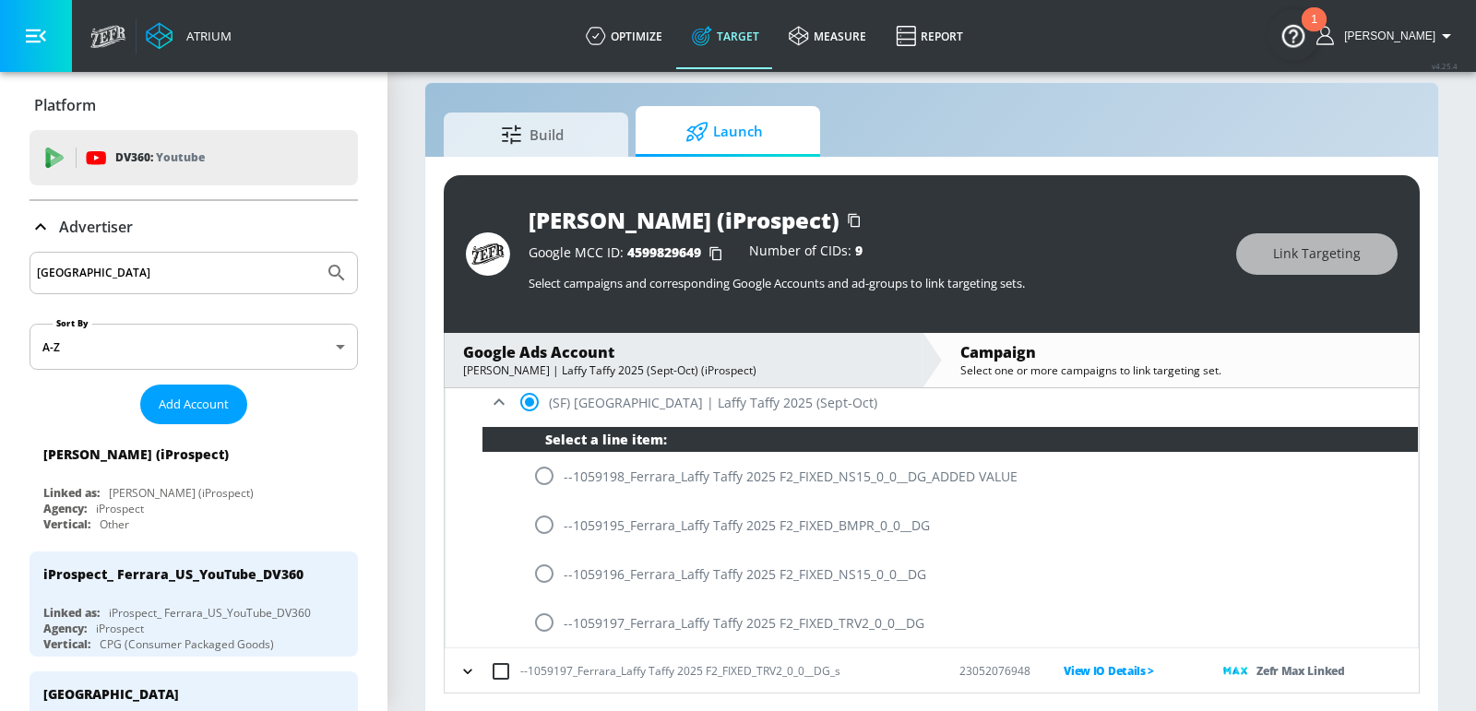
scroll to position [24, 0]
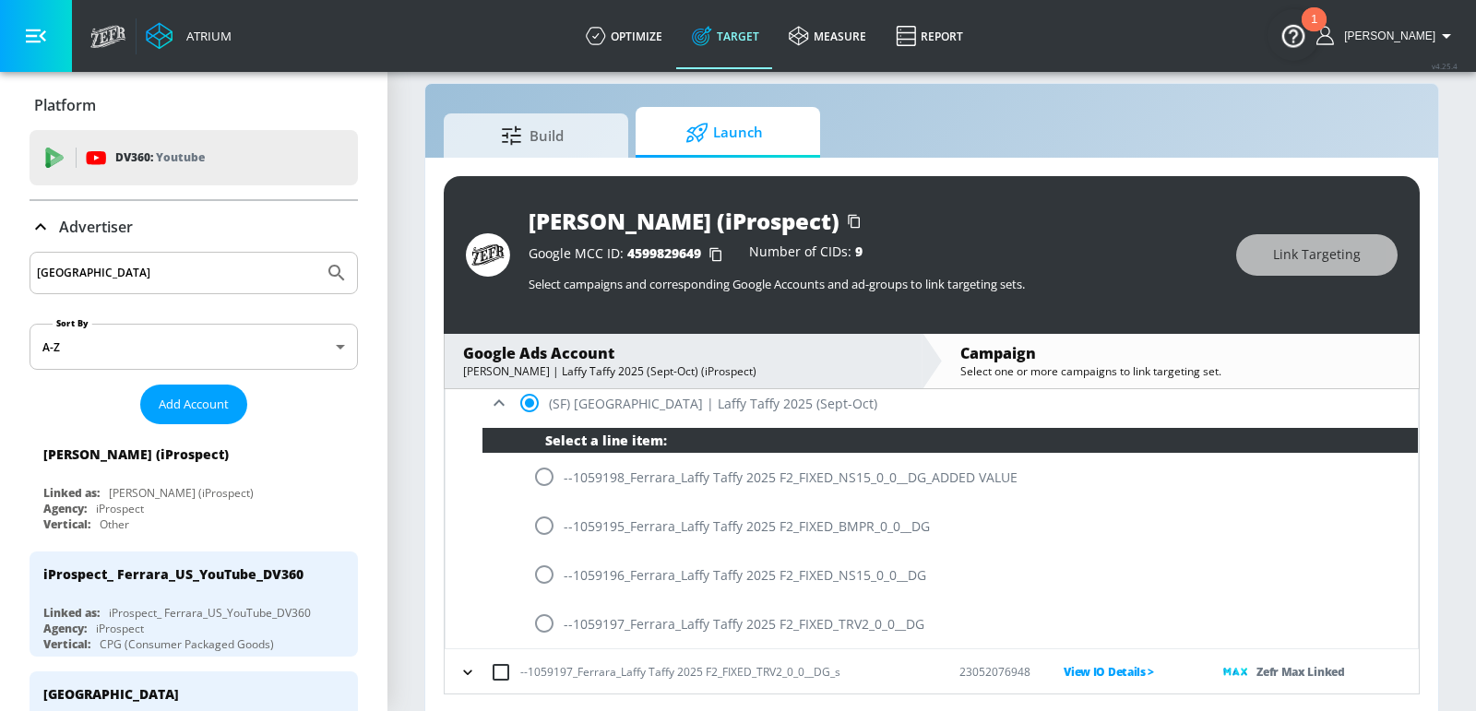
click at [544, 575] on input "radio" at bounding box center [544, 574] width 39 height 39
radio input "true"
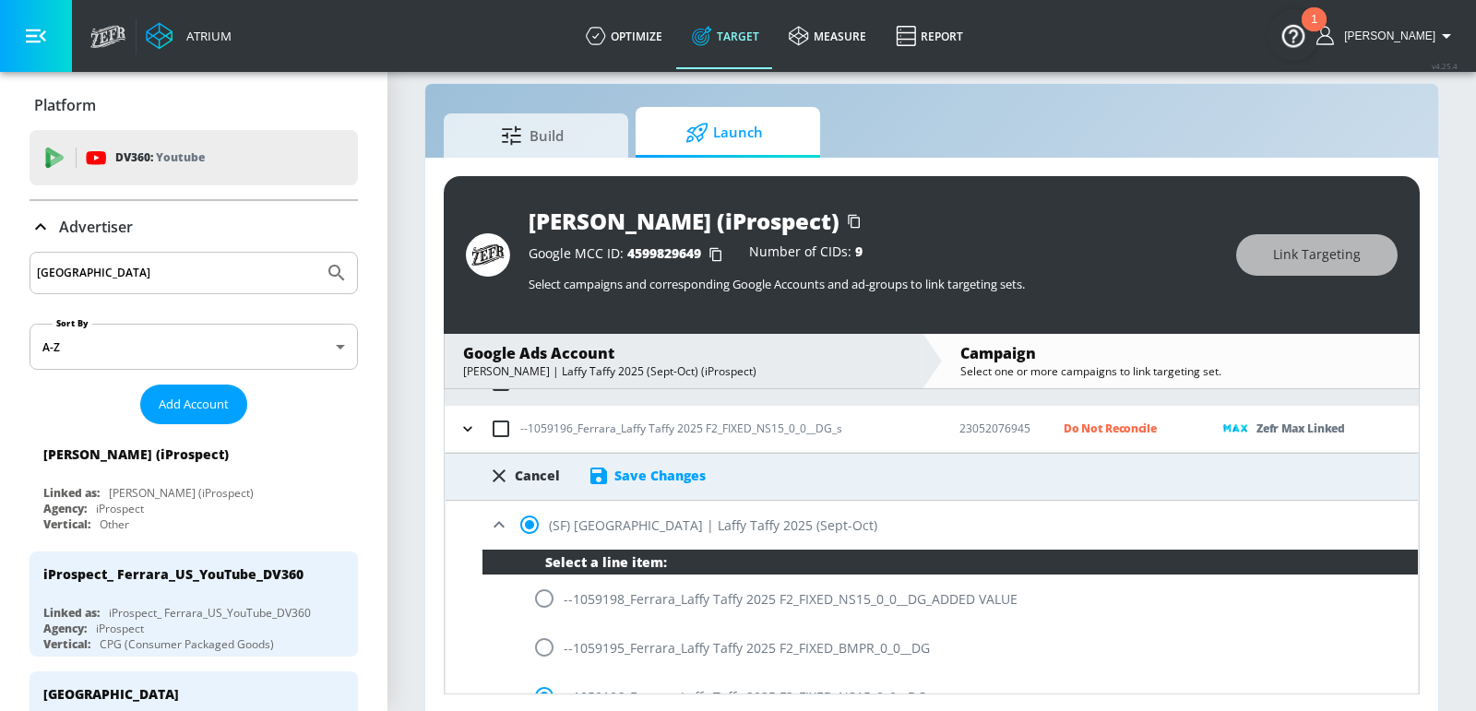
scroll to position [310, 0]
click at [623, 476] on div "Save Changes" at bounding box center [659, 476] width 91 height 18
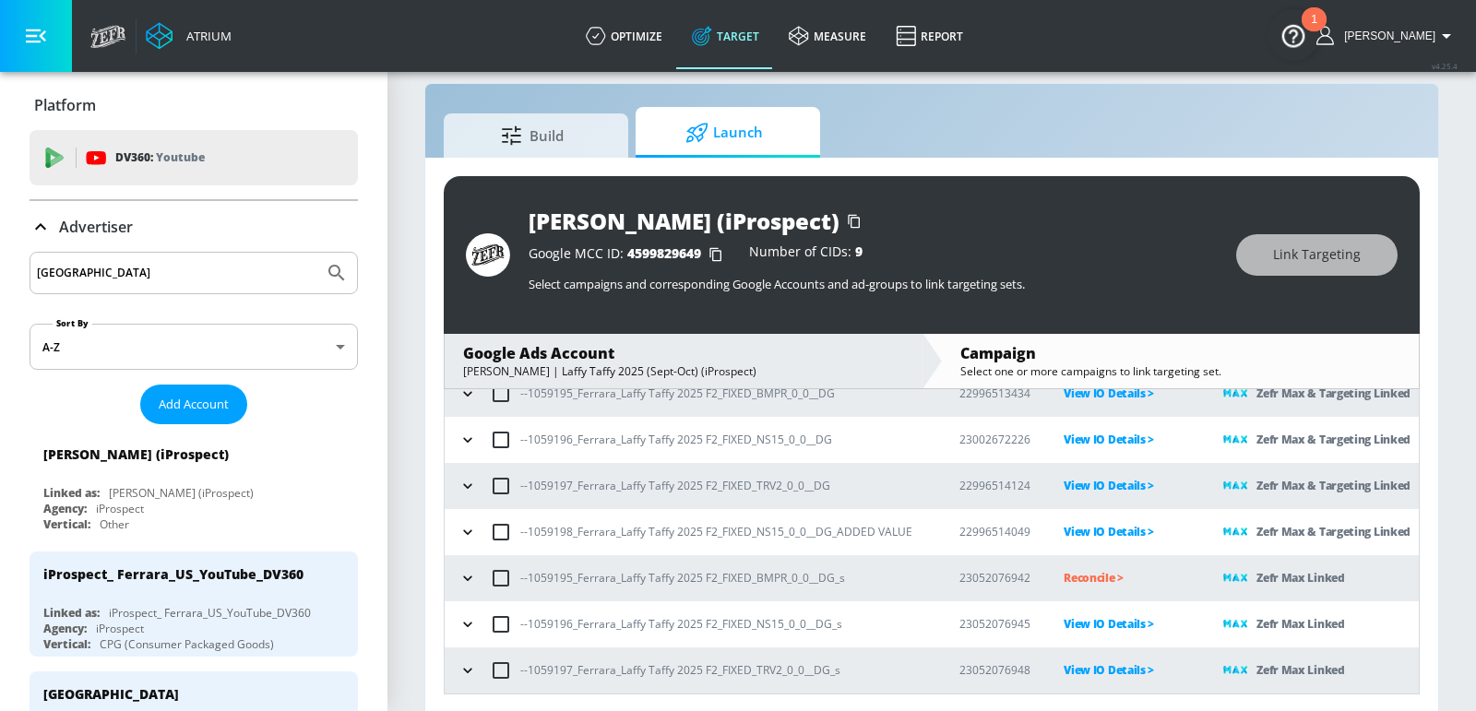
scroll to position [113, 0]
click at [1082, 571] on p "Reconcile >" at bounding box center [1129, 579] width 130 height 21
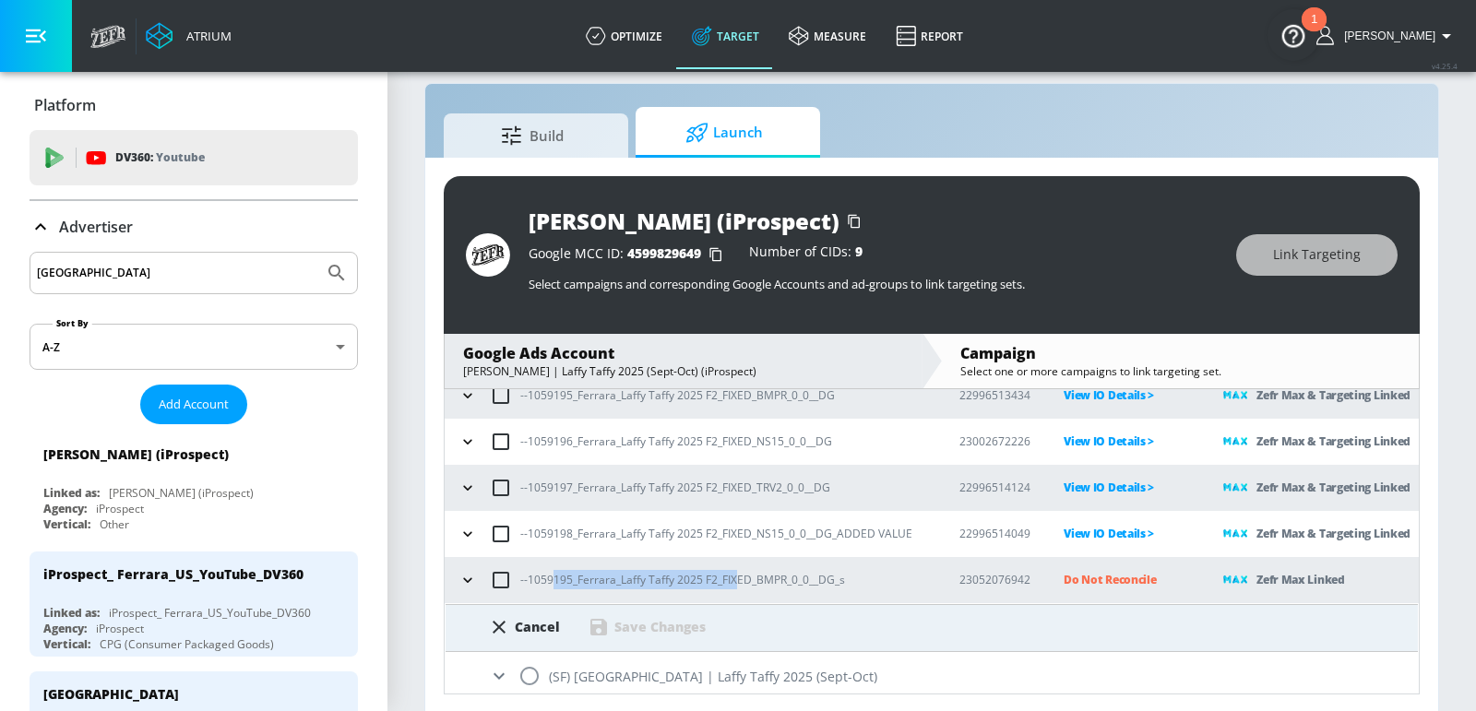
drag, startPoint x: 727, startPoint y: 578, endPoint x: 552, endPoint y: 579, distance: 175.3
click at [552, 579] on p "--1059195_Ferrara_Laffy Taffy 2025 F2_FIXED_BMPR_0_0__DG_s" at bounding box center [682, 579] width 325 height 19
copy p "195_Ferrara_Laffy Taffy 2025 F2_FIX"
click at [529, 674] on input "radio" at bounding box center [529, 676] width 39 height 39
radio input "true"
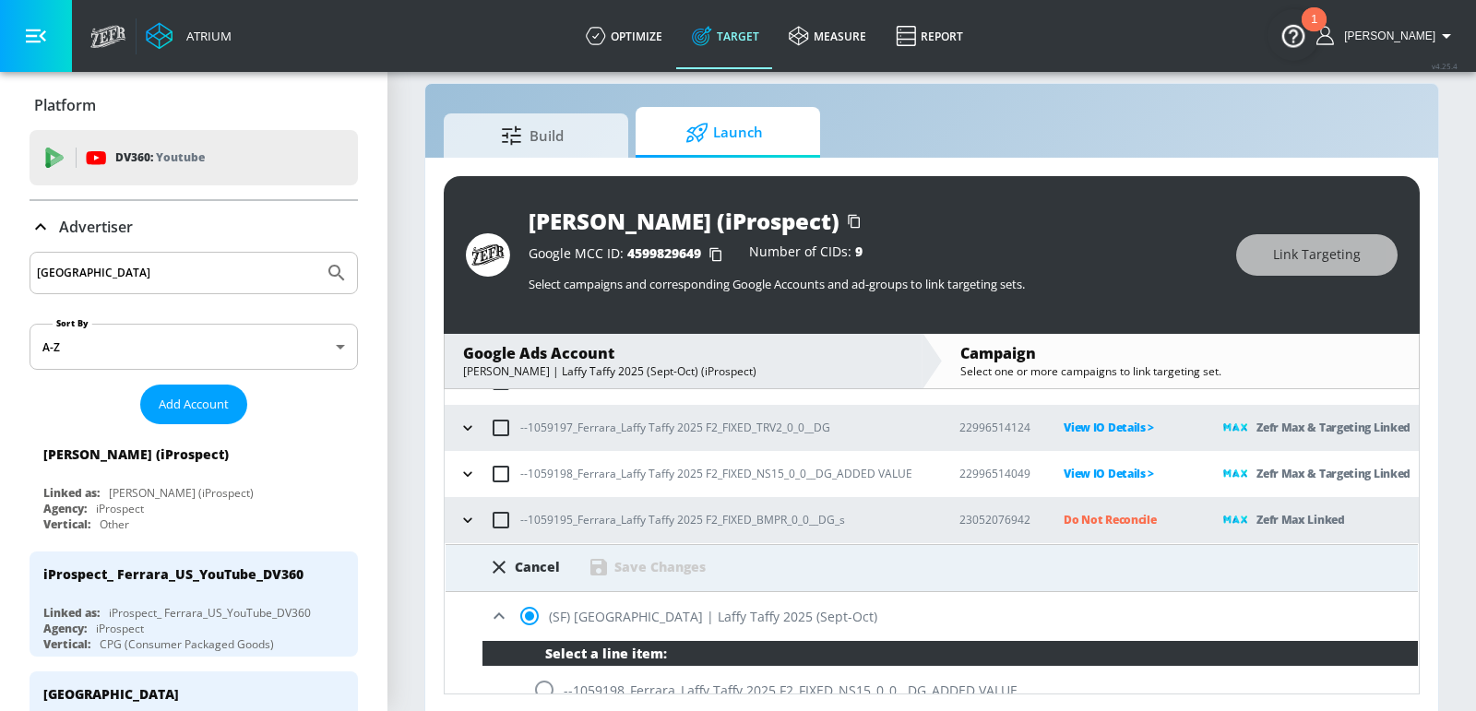
scroll to position [369, 0]
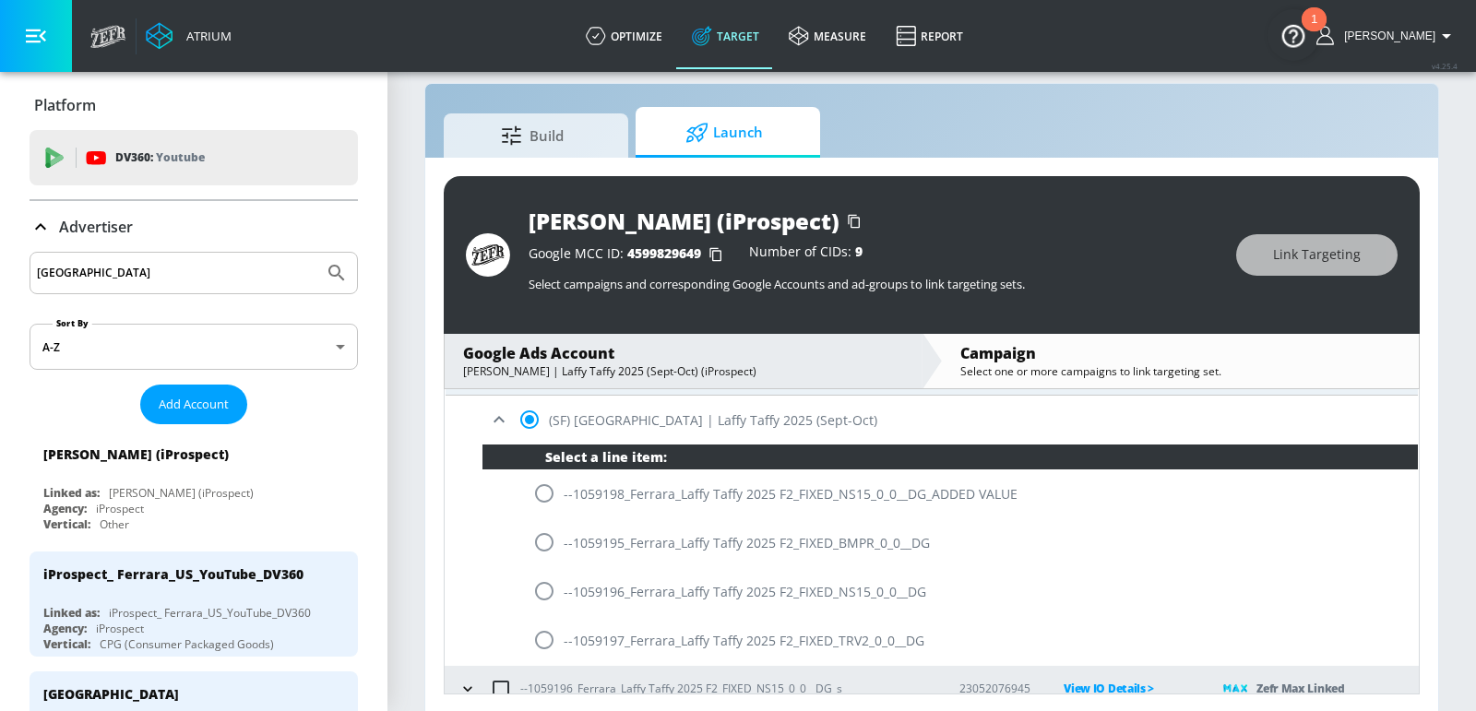
click at [537, 541] on input "radio" at bounding box center [544, 542] width 39 height 39
radio input "true"
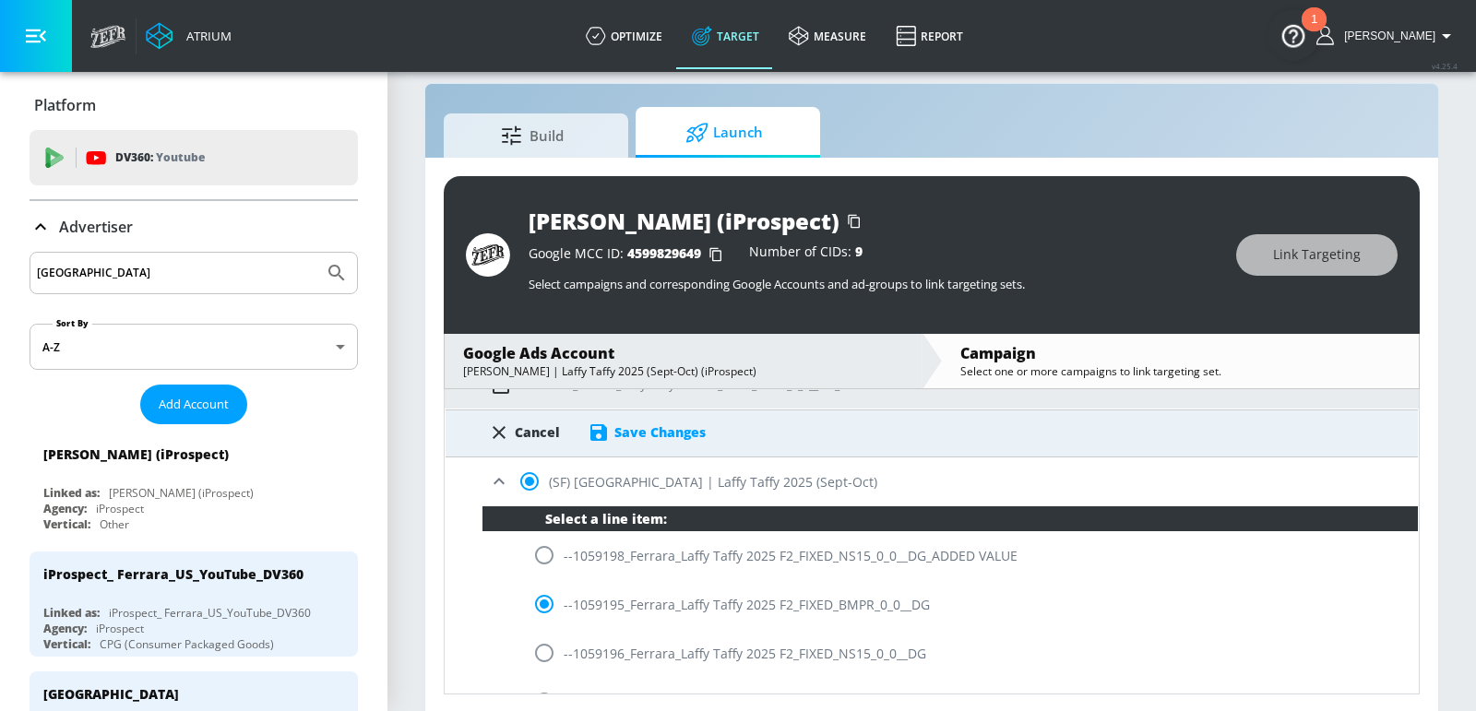
scroll to position [261, 0]
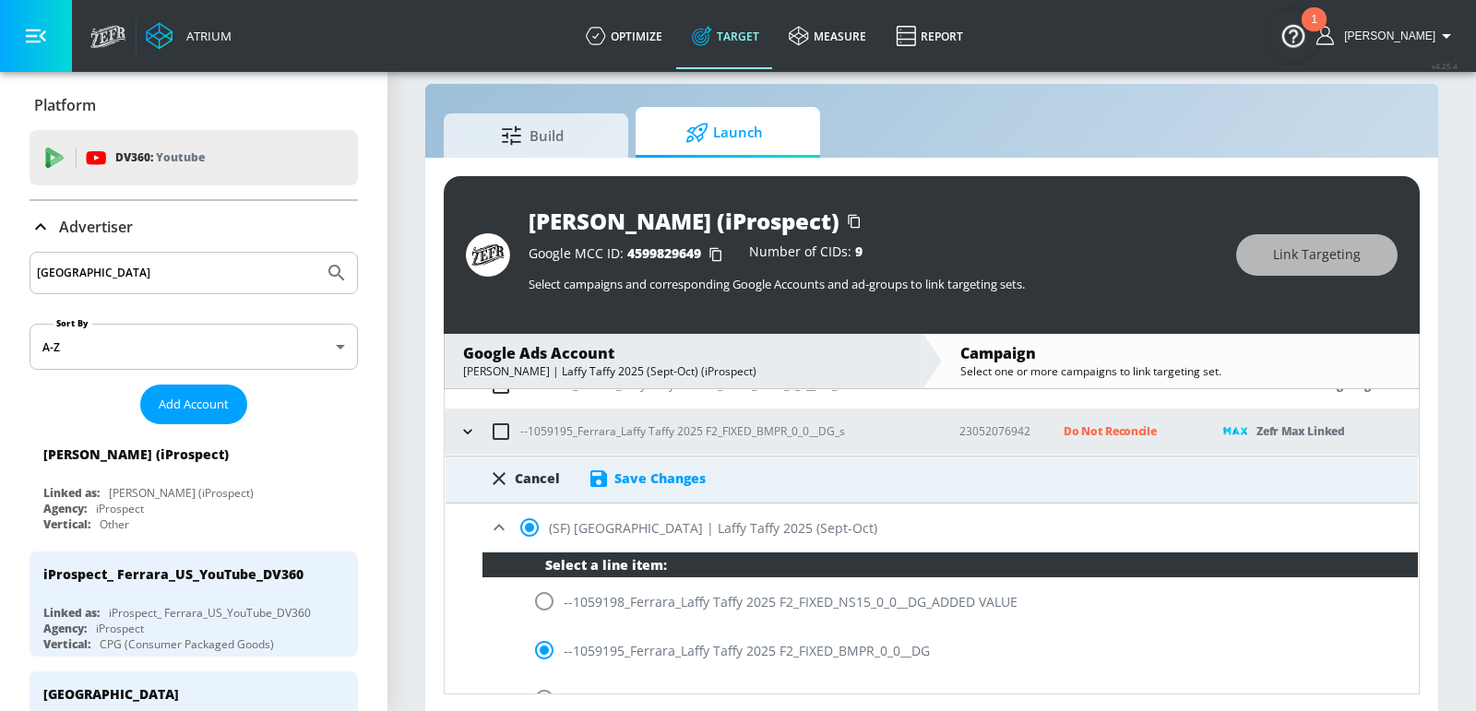
click at [655, 480] on div "Save Changes" at bounding box center [659, 479] width 91 height 18
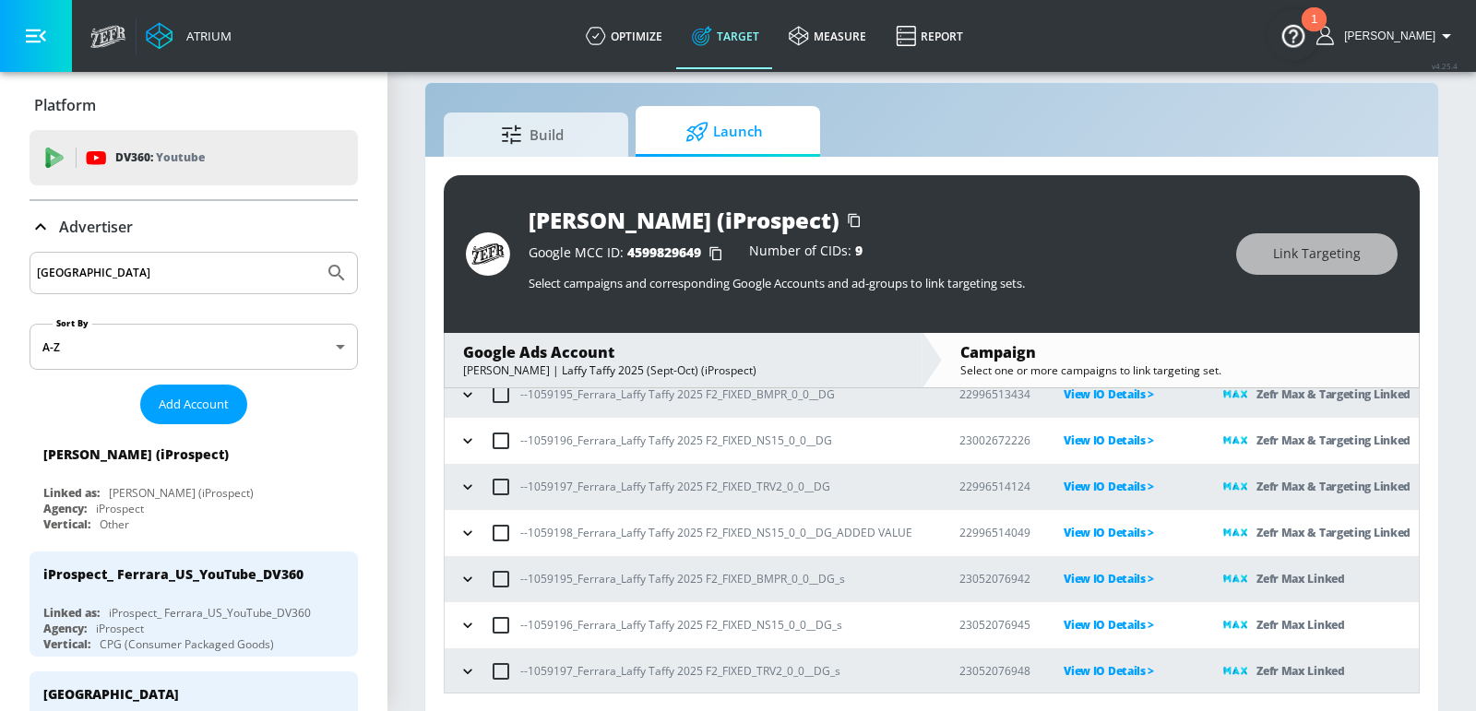
scroll to position [0, 0]
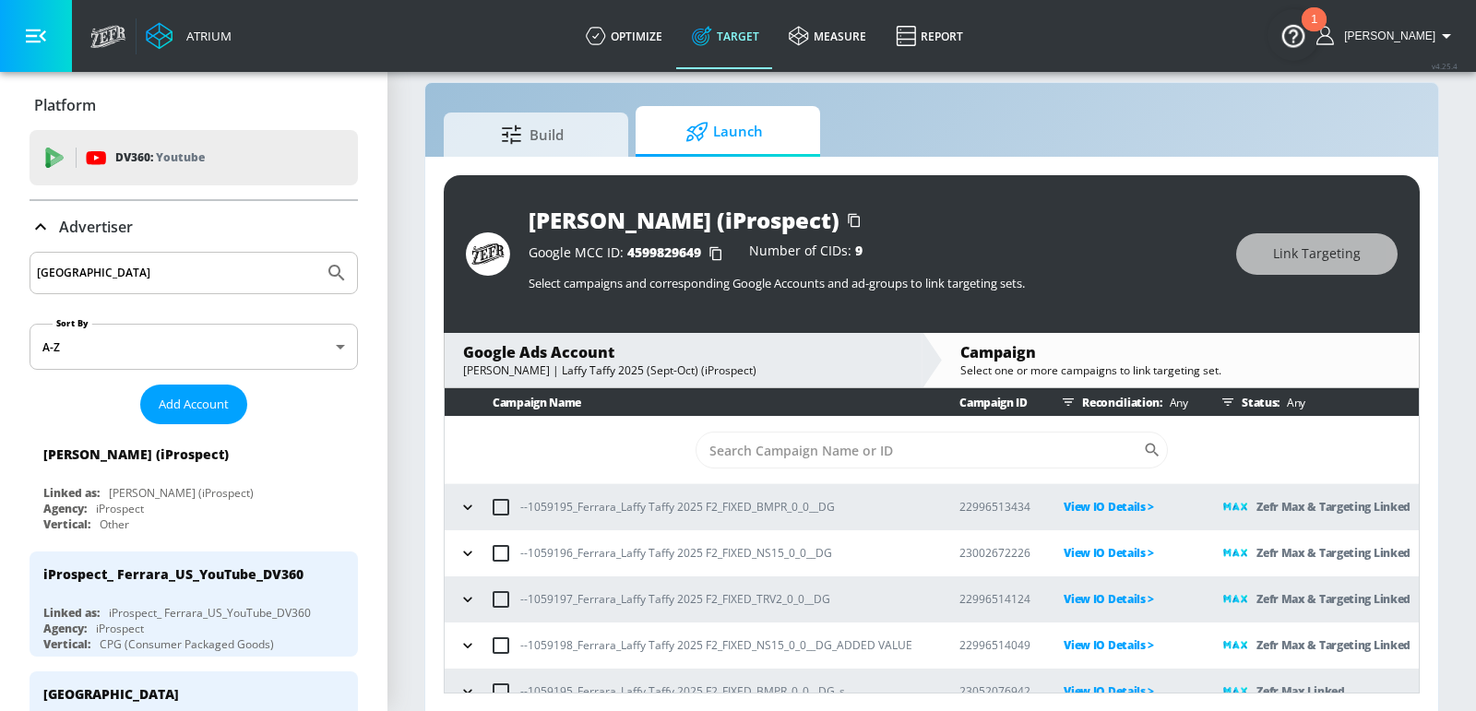
click at [1207, 125] on div "Build Launch" at bounding box center [932, 131] width 976 height 51
